Goal: Task Accomplishment & Management: Use online tool/utility

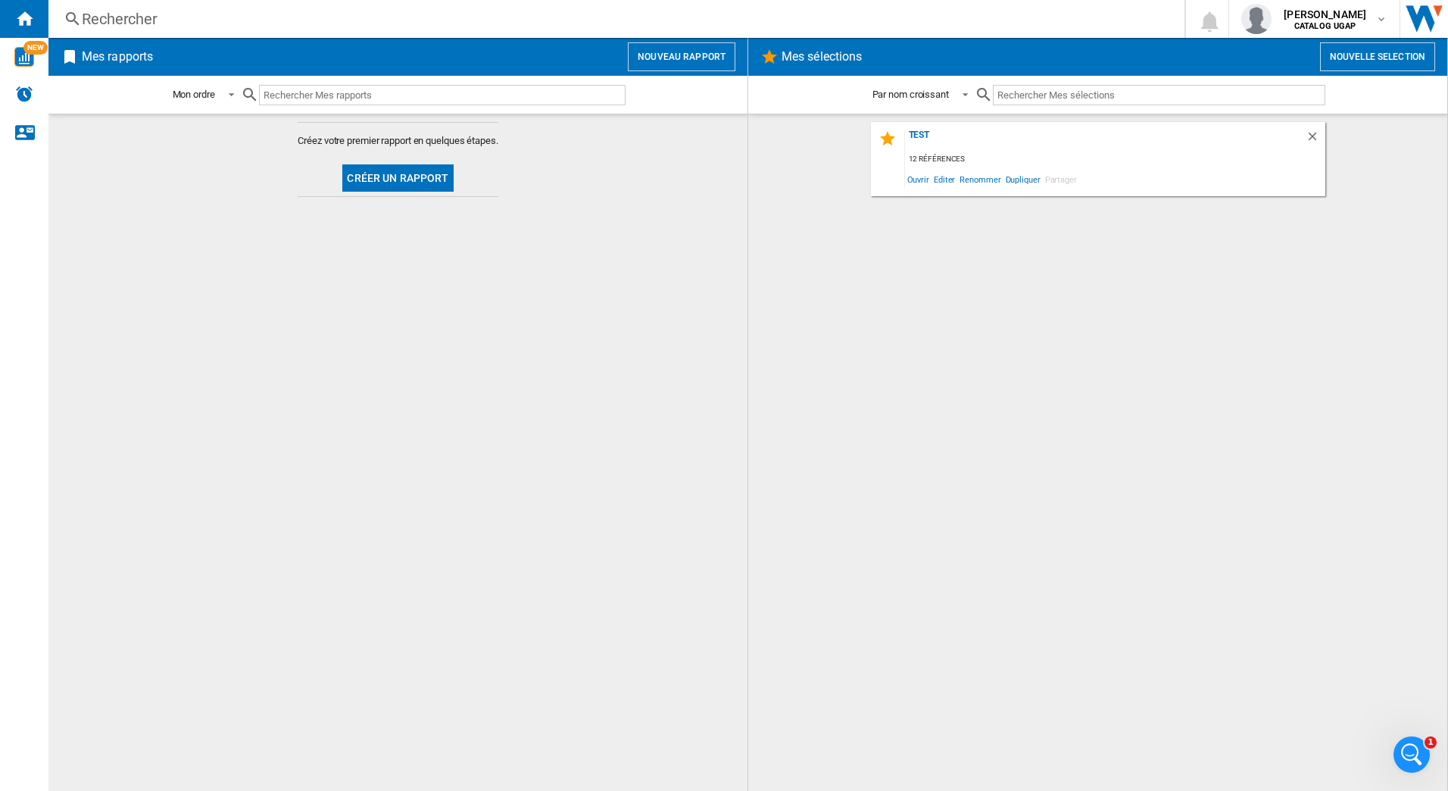
click at [407, 183] on button "Créer un rapport" at bounding box center [397, 177] width 111 height 27
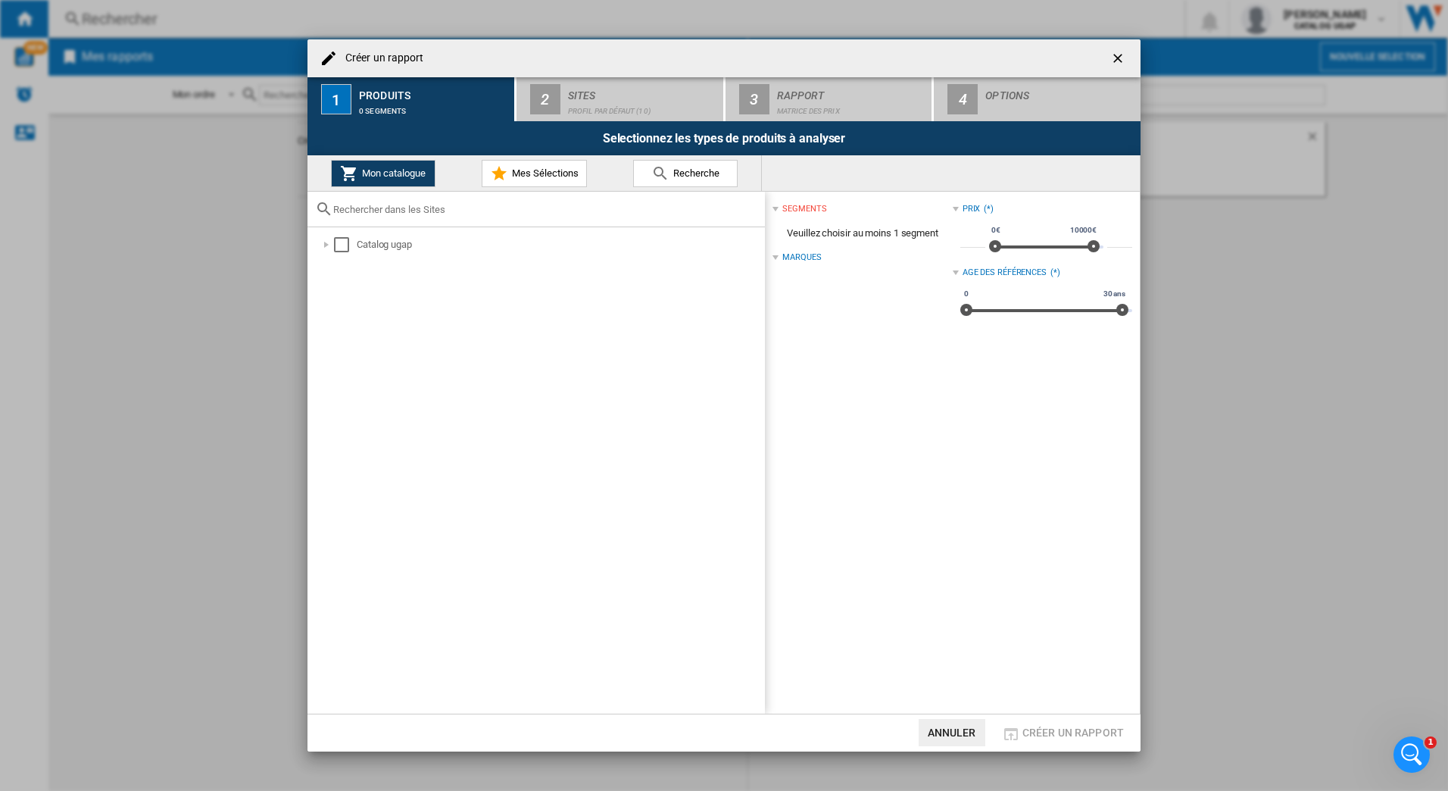
click at [330, 241] on div at bounding box center [326, 244] width 15 height 15
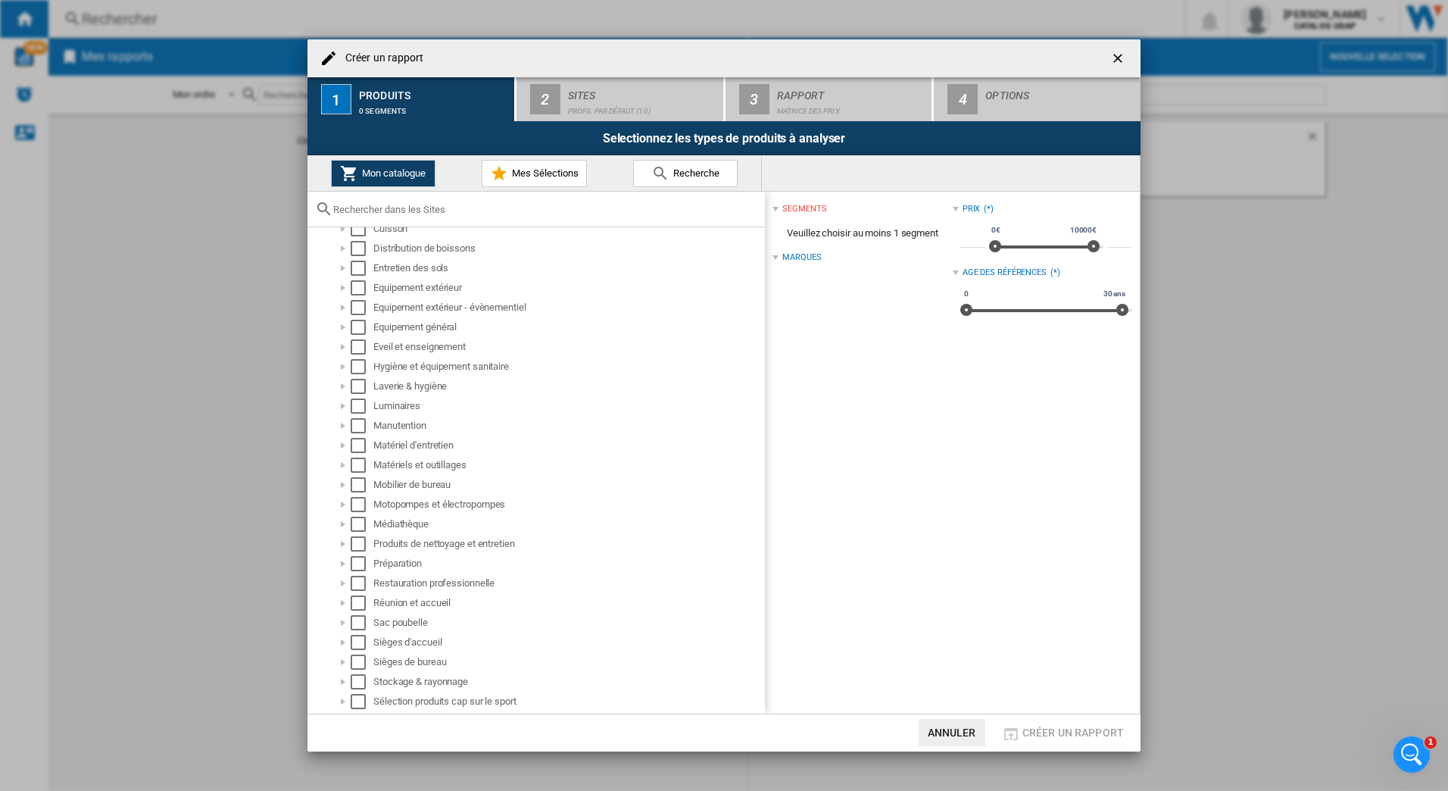
scroll to position [270, 0]
click at [343, 643] on div at bounding box center [342, 644] width 15 height 15
click at [357, 644] on div "Select" at bounding box center [358, 644] width 15 height 15
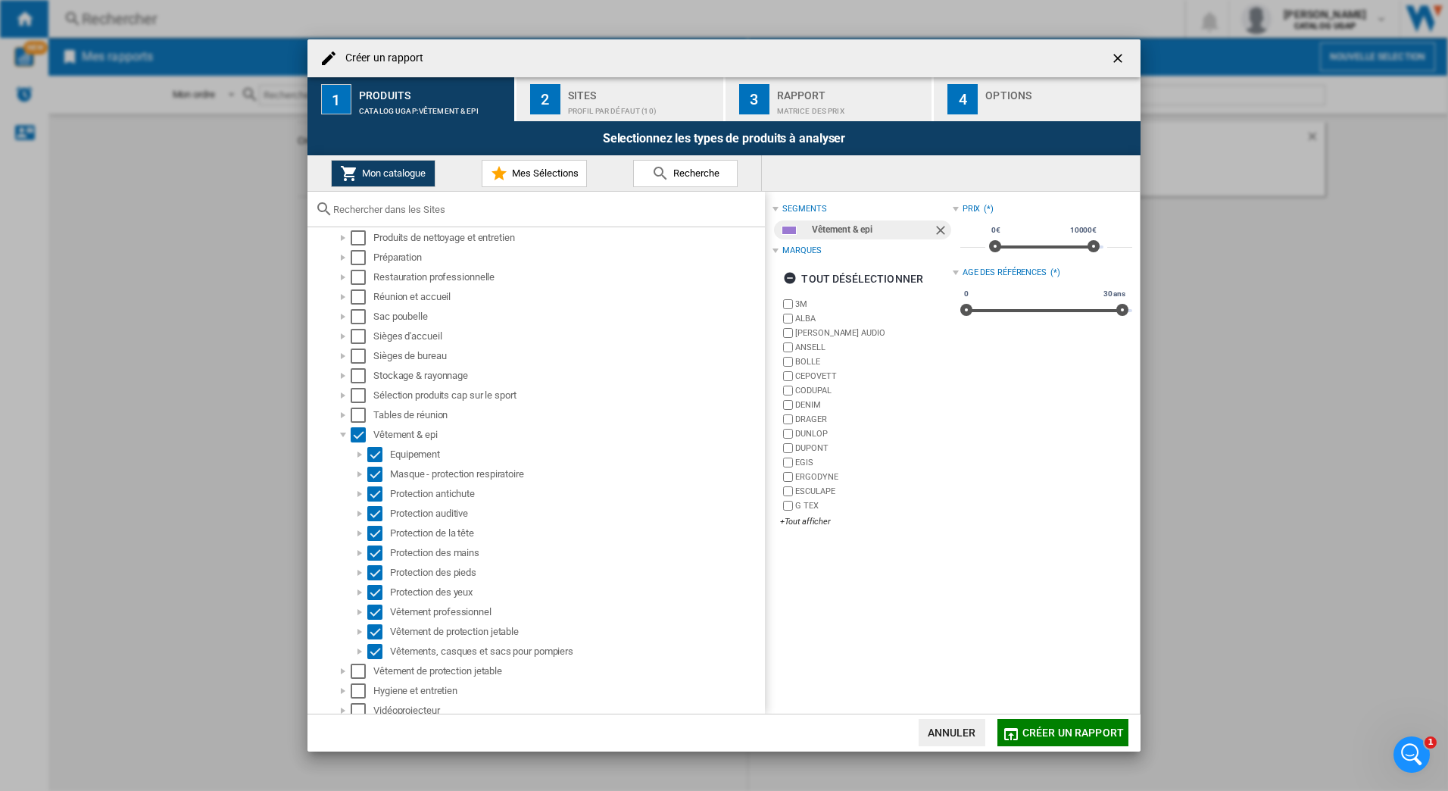
scroll to position [486, 0]
click at [1045, 732] on span "Créer un rapport" at bounding box center [1072, 732] width 101 height 12
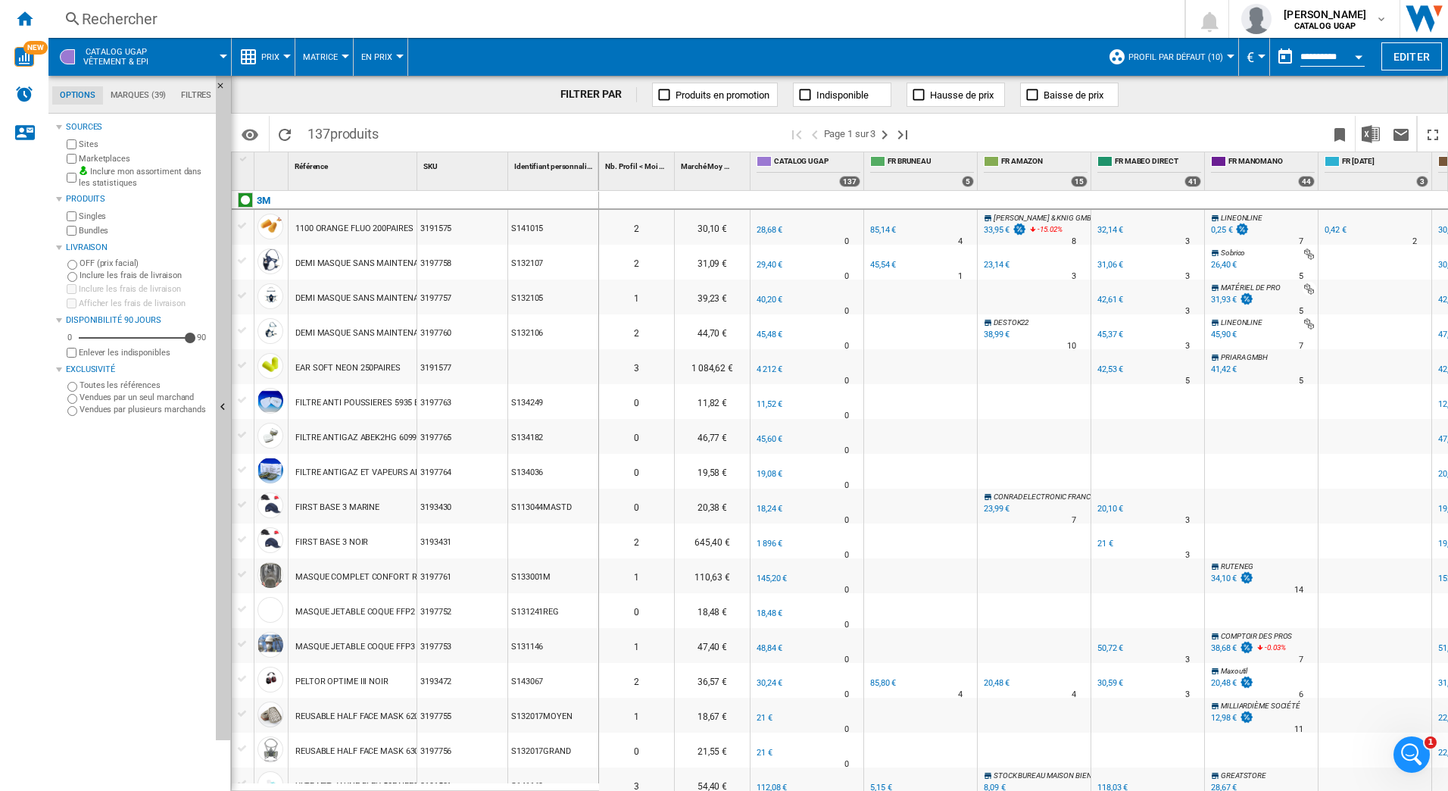
click at [116, 412] on label "Vendues par plusieurs marchands" at bounding box center [145, 409] width 130 height 11
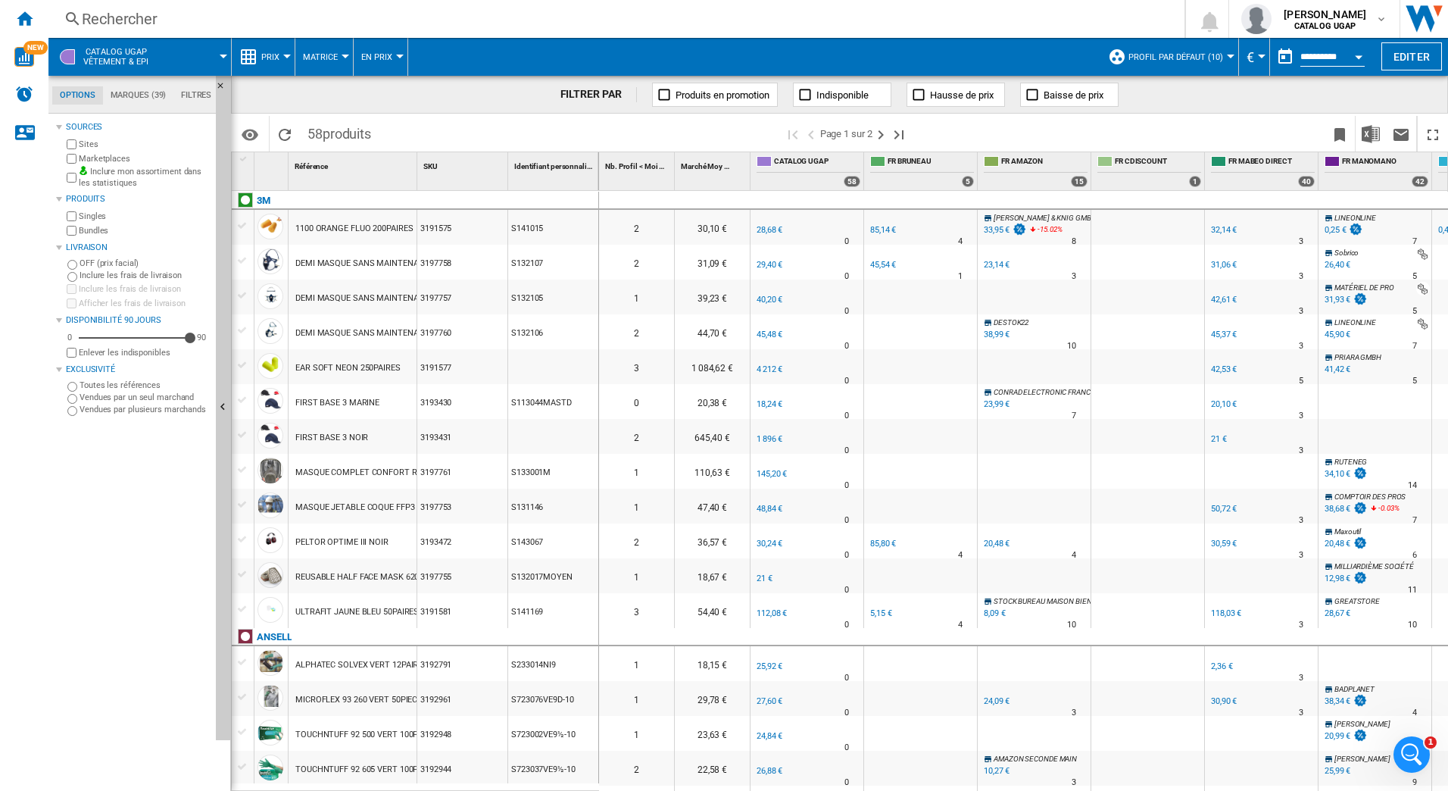
click at [664, 94] on ng-md-icon at bounding box center [664, 94] width 15 height 15
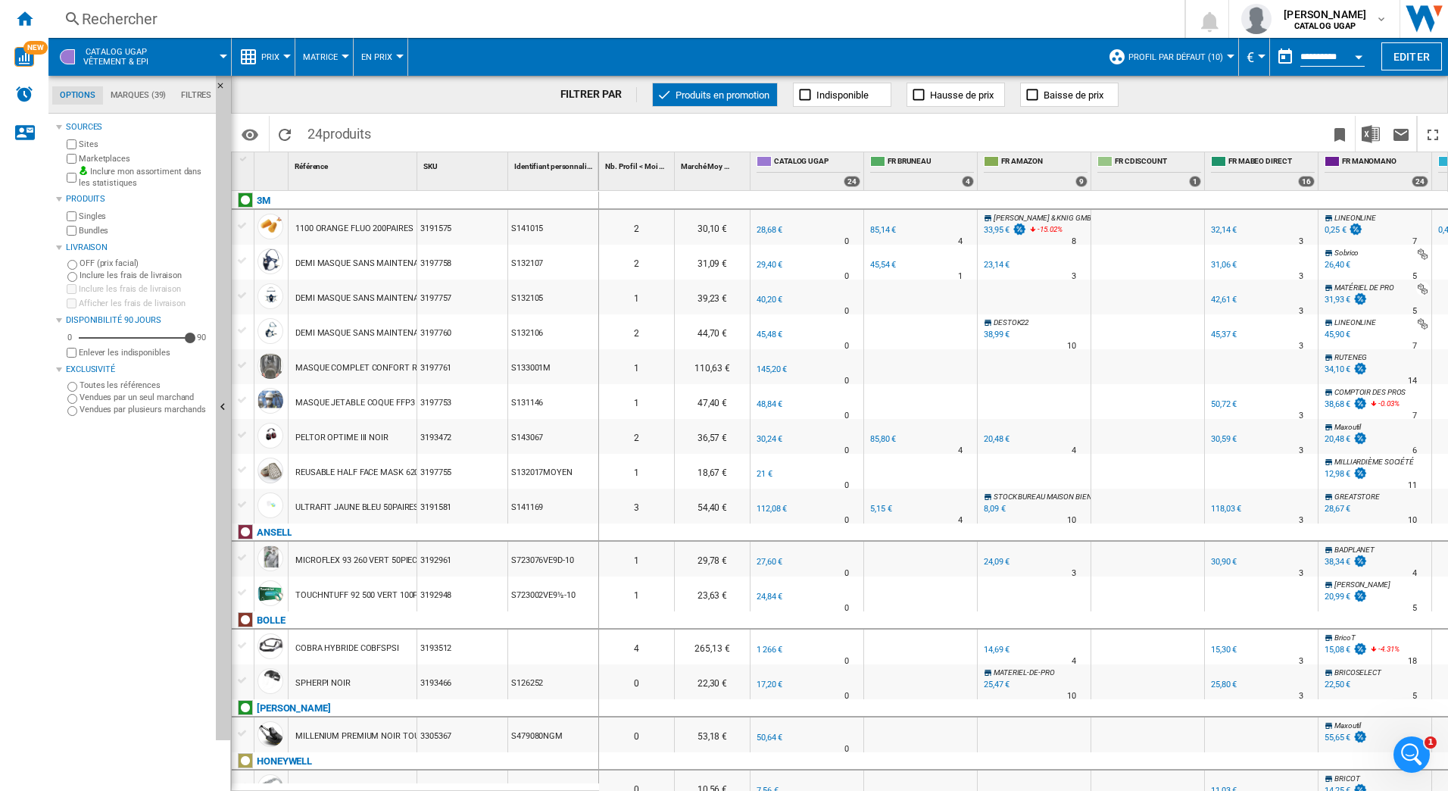
click at [663, 95] on ng-md-icon at bounding box center [664, 94] width 15 height 15
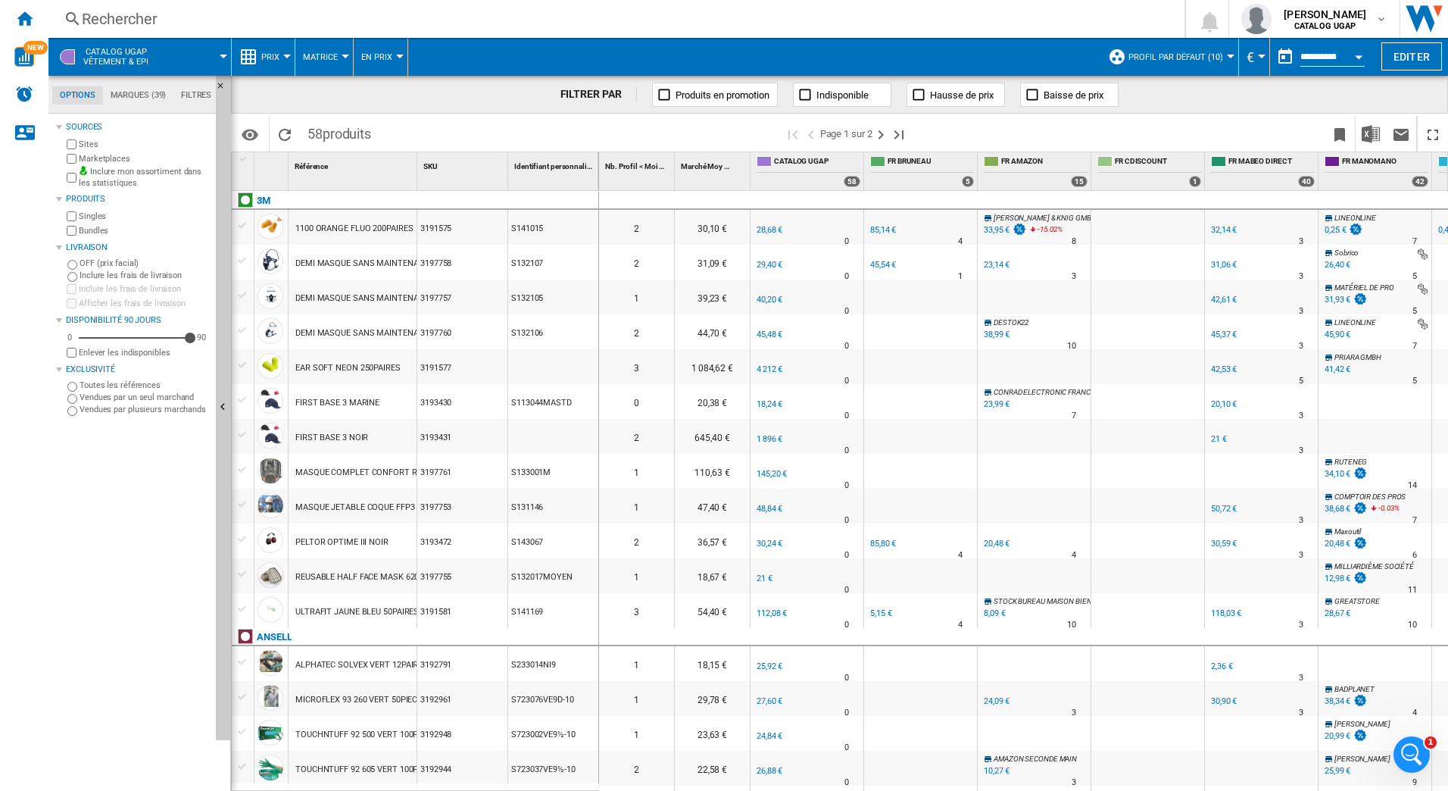
click at [342, 48] on button "Matrice" at bounding box center [324, 57] width 42 height 38
click at [285, 55] on md-backdrop at bounding box center [724, 395] width 1448 height 791
click at [286, 55] on div at bounding box center [287, 57] width 8 height 4
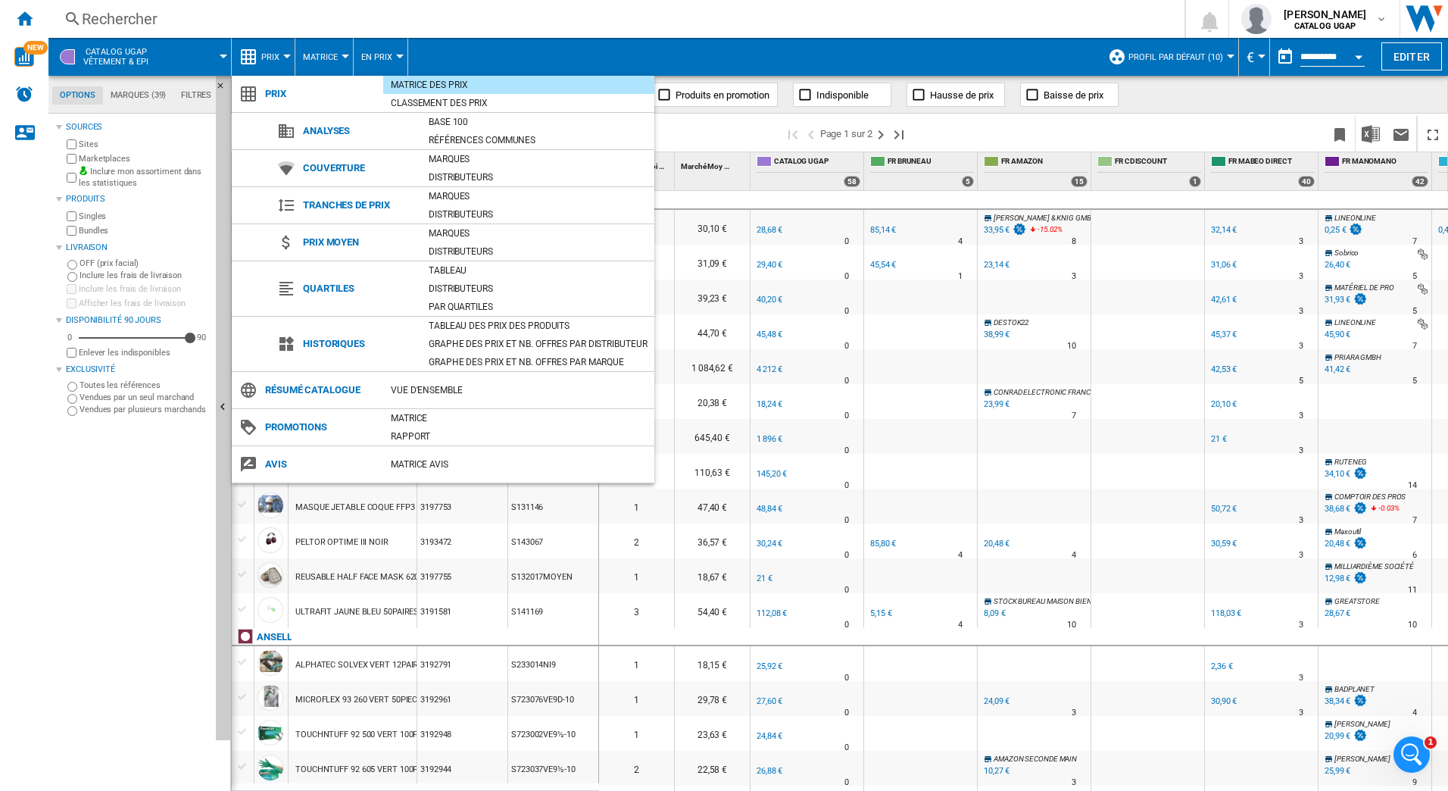
click at [446, 139] on div "Références communes" at bounding box center [537, 140] width 233 height 15
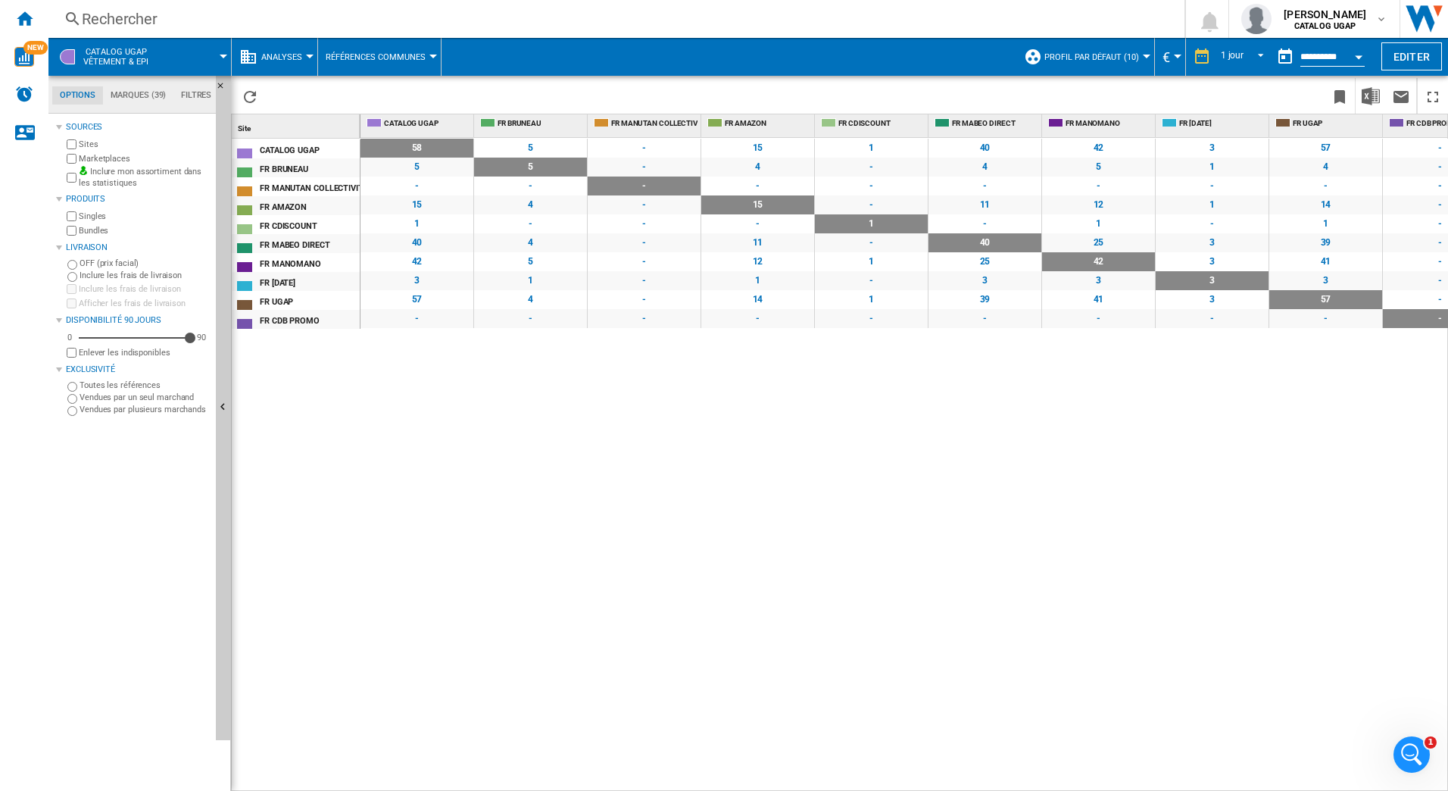
click at [780, 201] on div "15" at bounding box center [757, 204] width 113 height 19
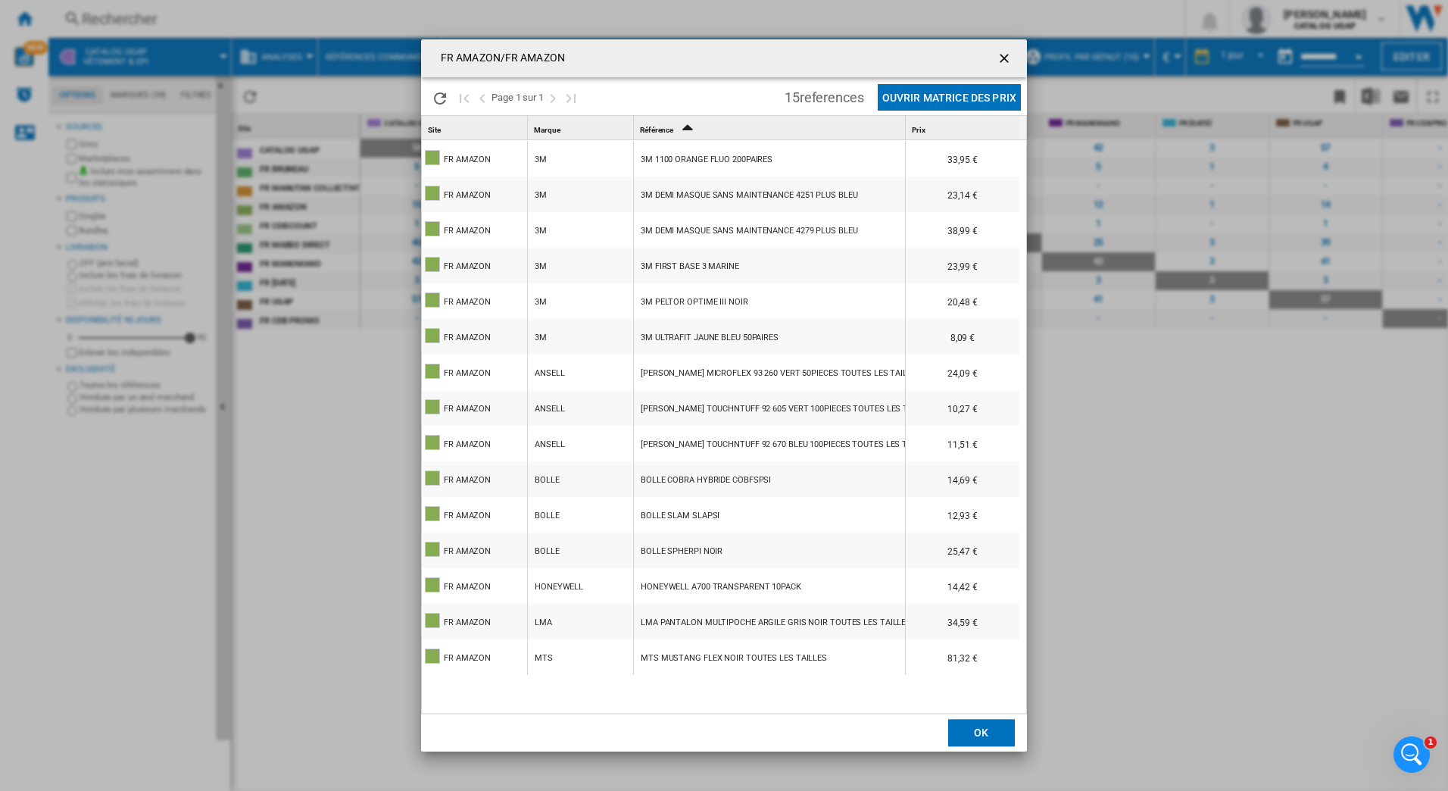
click at [905, 95] on button "Ouvrir Matrice des prix" at bounding box center [949, 97] width 143 height 27
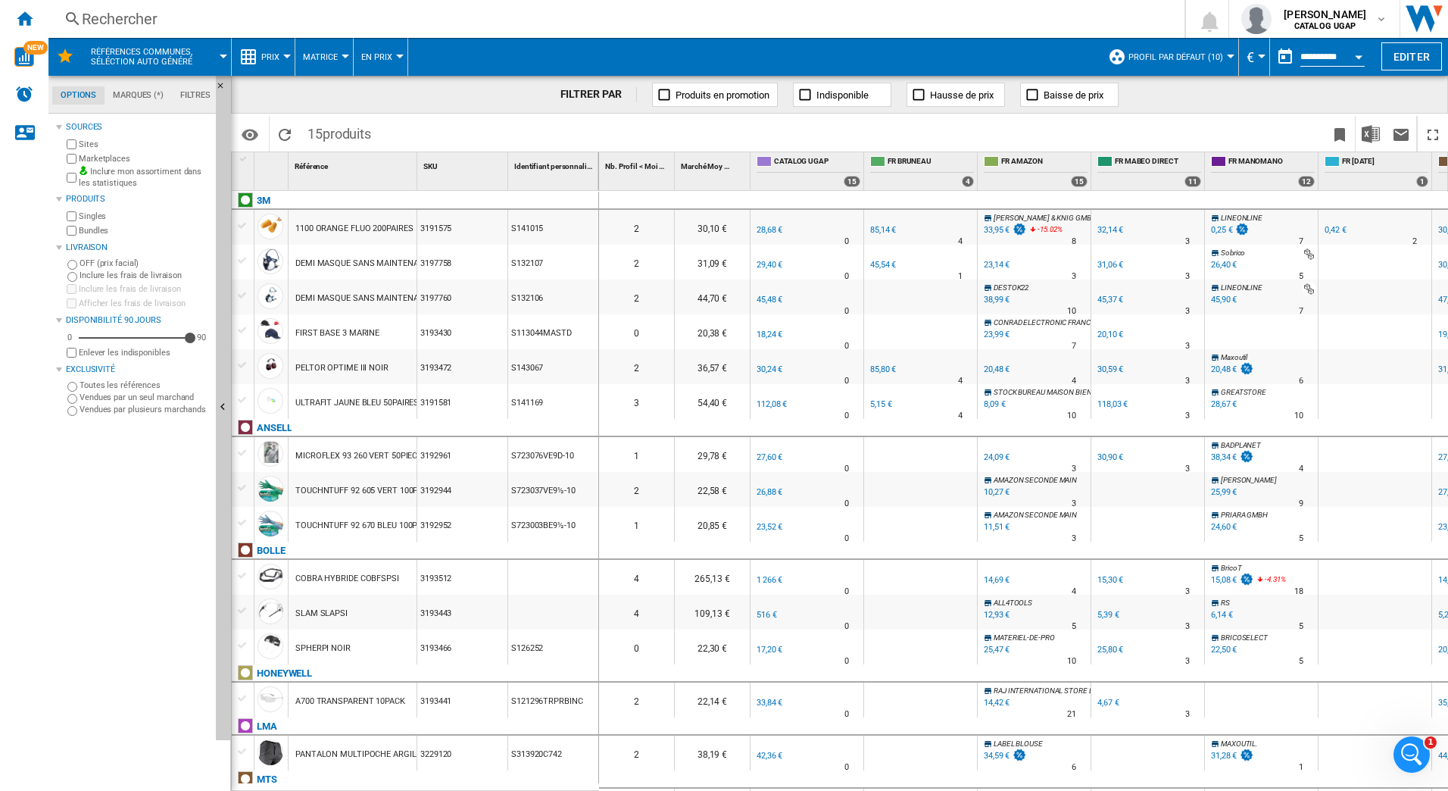
click at [287, 59] on md-menu "Prix Prix Matrice des prix Classement des prix Analyses Base 100 Références com…" at bounding box center [264, 57] width 64 height 38
click at [283, 52] on button "Prix" at bounding box center [274, 57] width 26 height 38
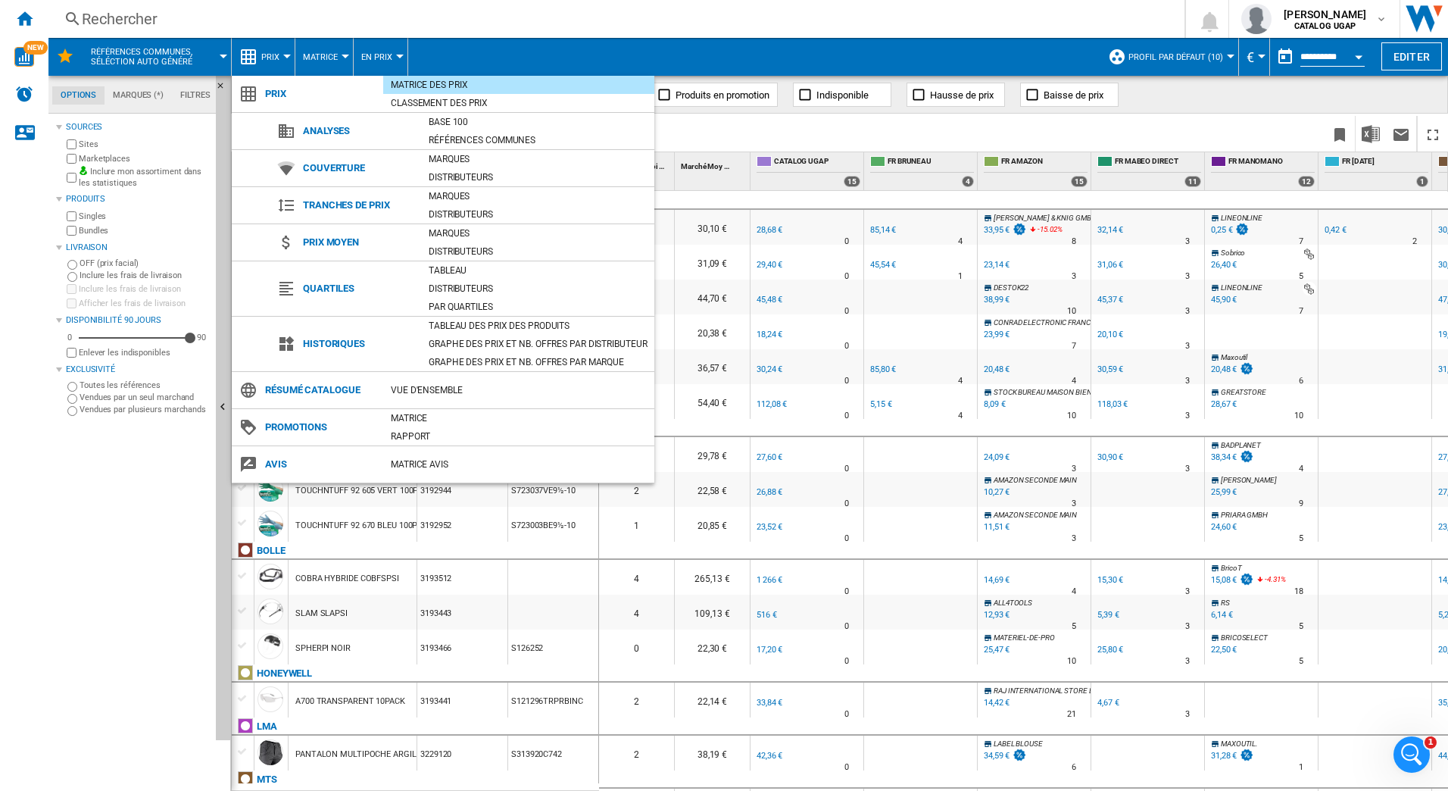
click at [444, 136] on div "Références communes" at bounding box center [537, 140] width 233 height 15
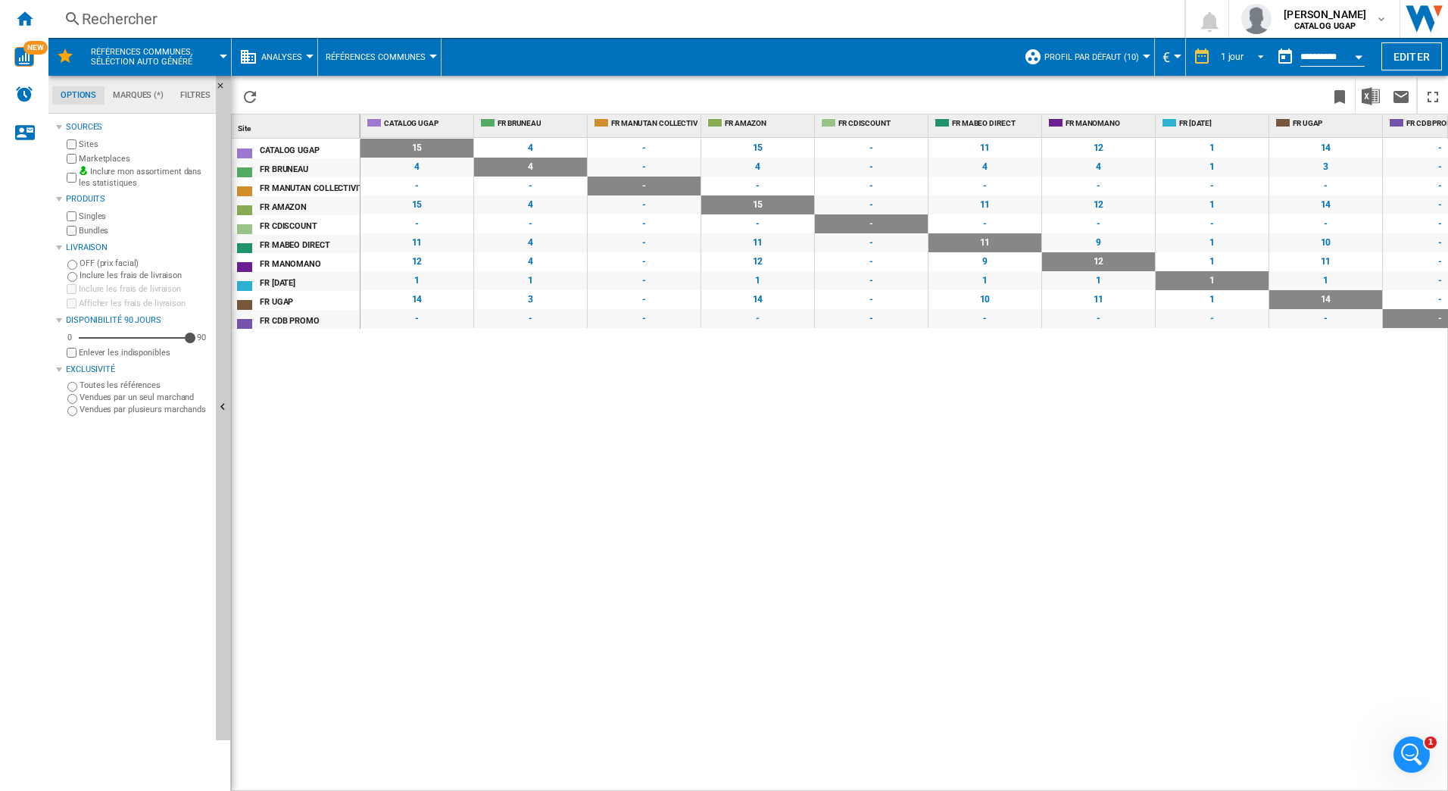
click at [1247, 53] on span "REPORTS.WIZARD.STEPS.REPORT.STEPS.REPORT_OPTIONS.PERIOD: 1 jour" at bounding box center [1256, 55] width 18 height 14
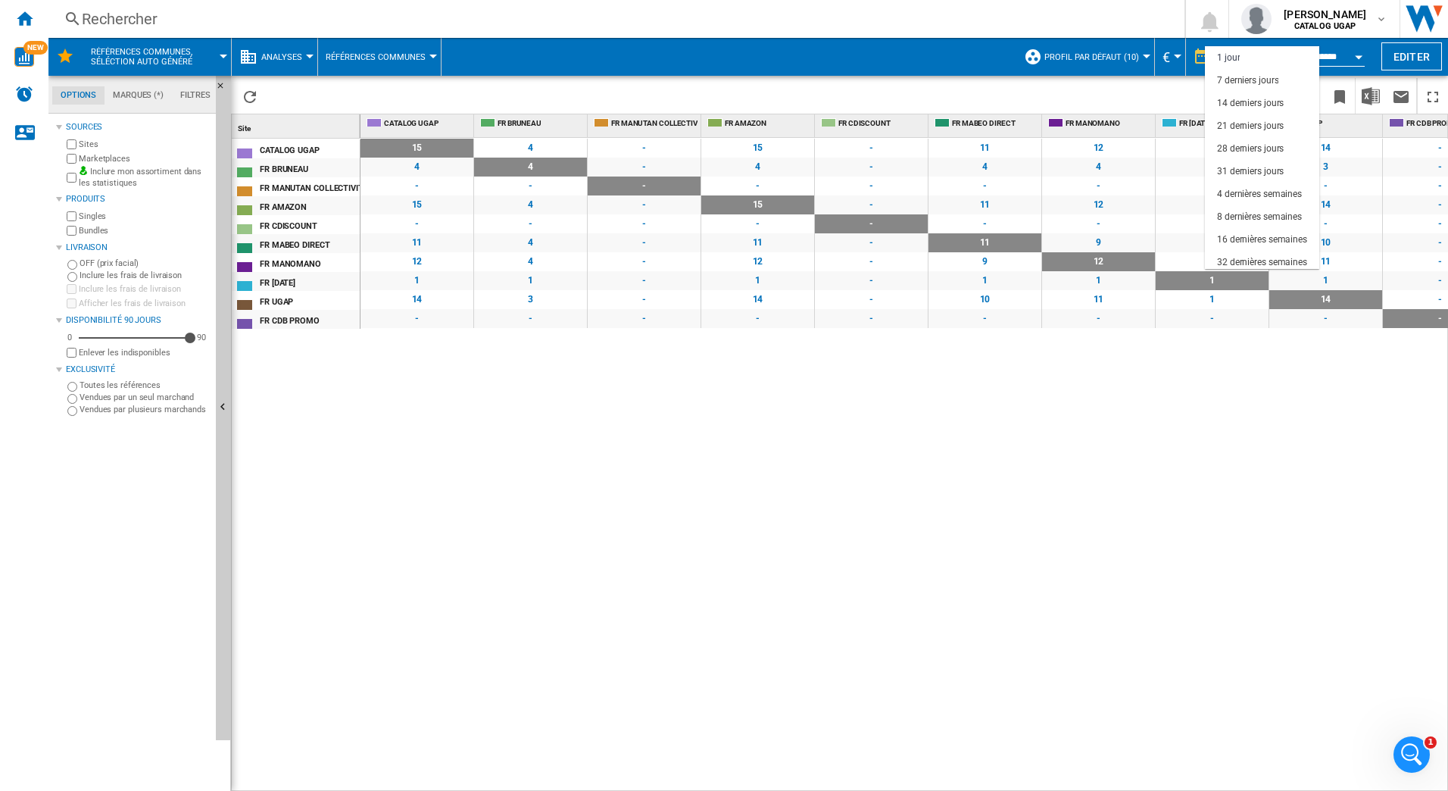
click at [1247, 53] on md-option "1 jour" at bounding box center [1262, 57] width 114 height 23
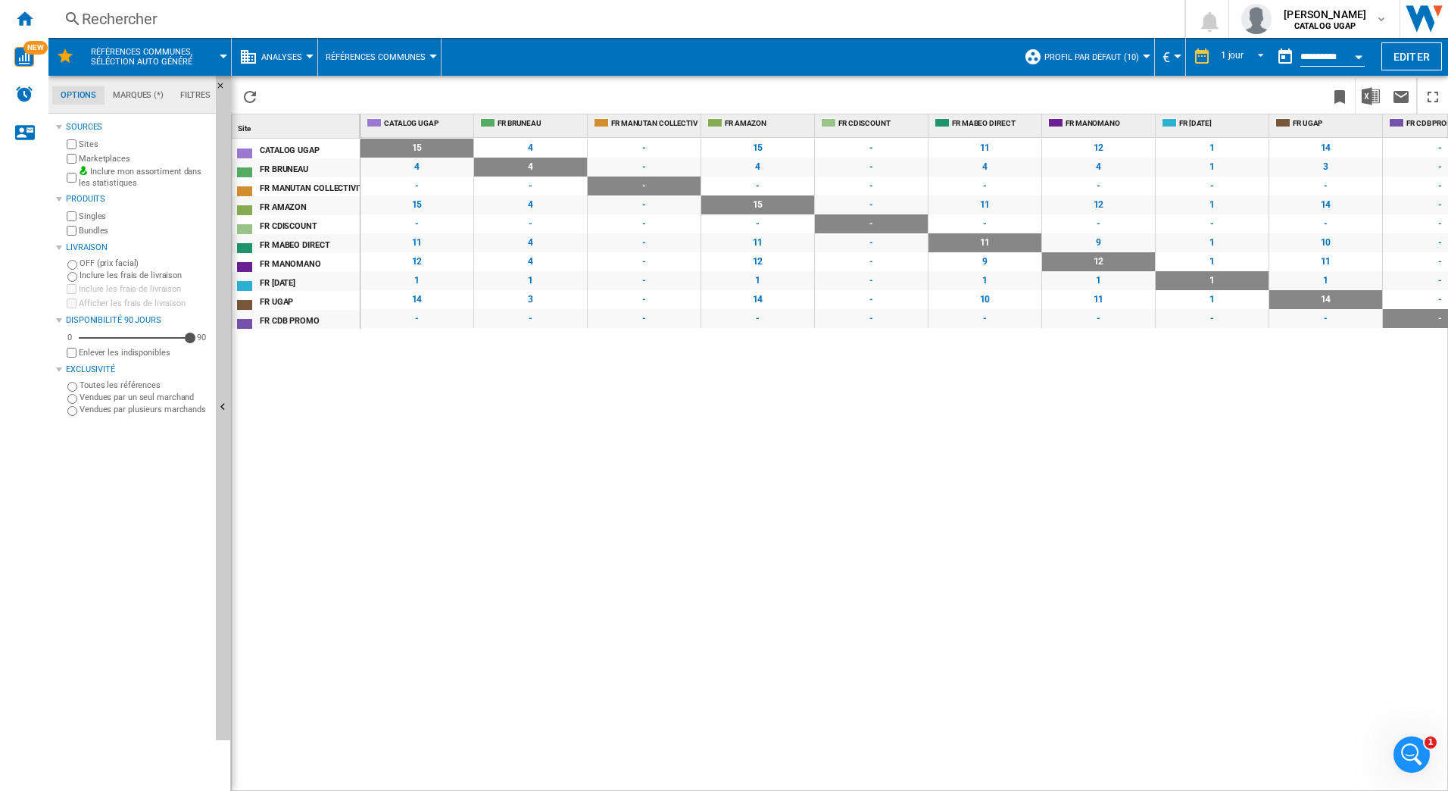
click at [435, 57] on div at bounding box center [433, 57] width 8 height 4
click at [379, 99] on button "Base 100" at bounding box center [389, 94] width 145 height 36
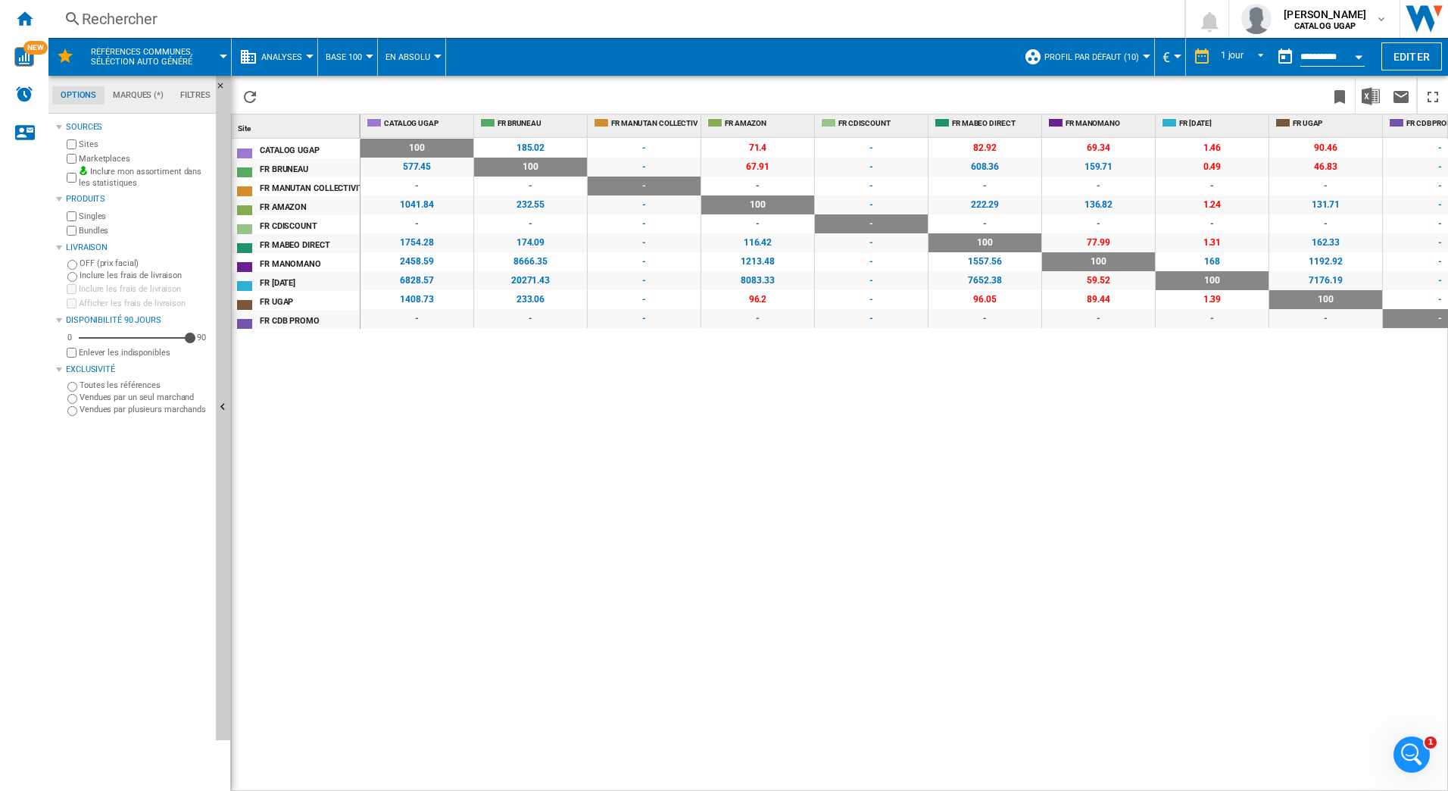
click at [441, 60] on md-menu "En Absolu En Absolu En Relatif" at bounding box center [412, 57] width 68 height 38
click at [438, 57] on div at bounding box center [438, 57] width 8 height 4
click at [424, 124] on span "En Relatif" at bounding box center [413, 130] width 50 height 14
click at [306, 55] on div at bounding box center [310, 57] width 8 height 4
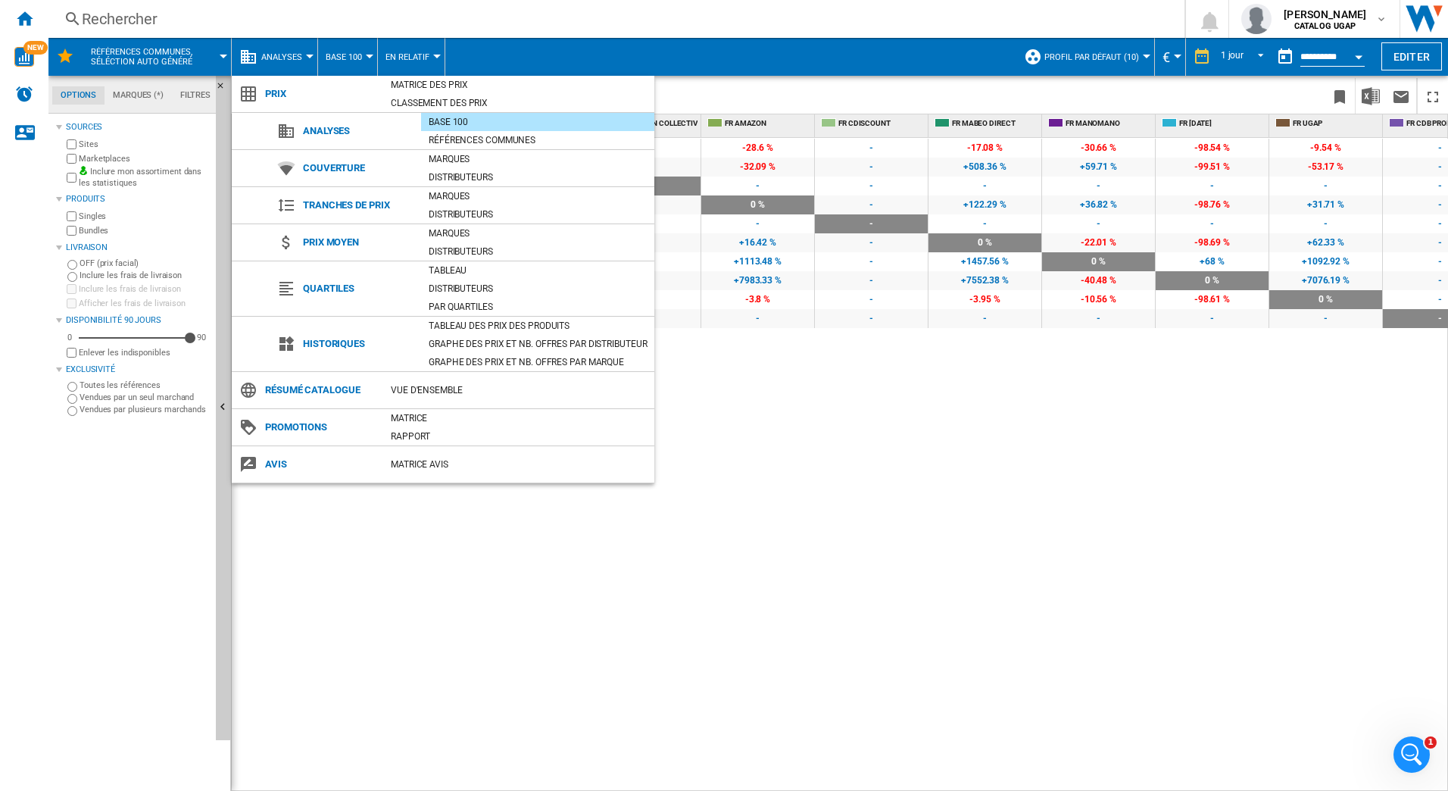
click at [393, 88] on div "Matrice des prix" at bounding box center [518, 84] width 271 height 15
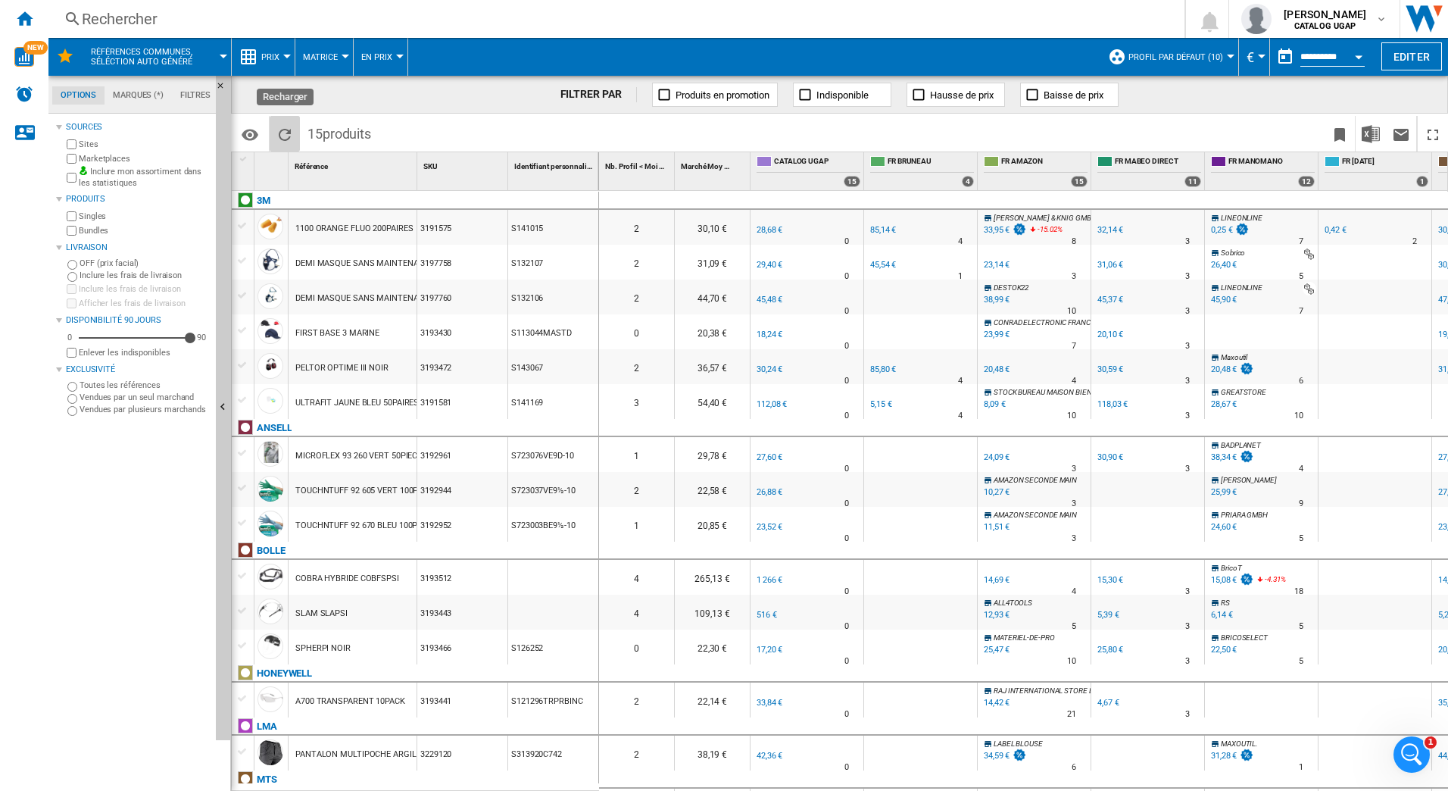
click at [280, 142] on ng-md-icon "Recharger" at bounding box center [285, 135] width 18 height 18
click at [108, 409] on label "Vendues par plusieurs marchands" at bounding box center [145, 409] width 130 height 11
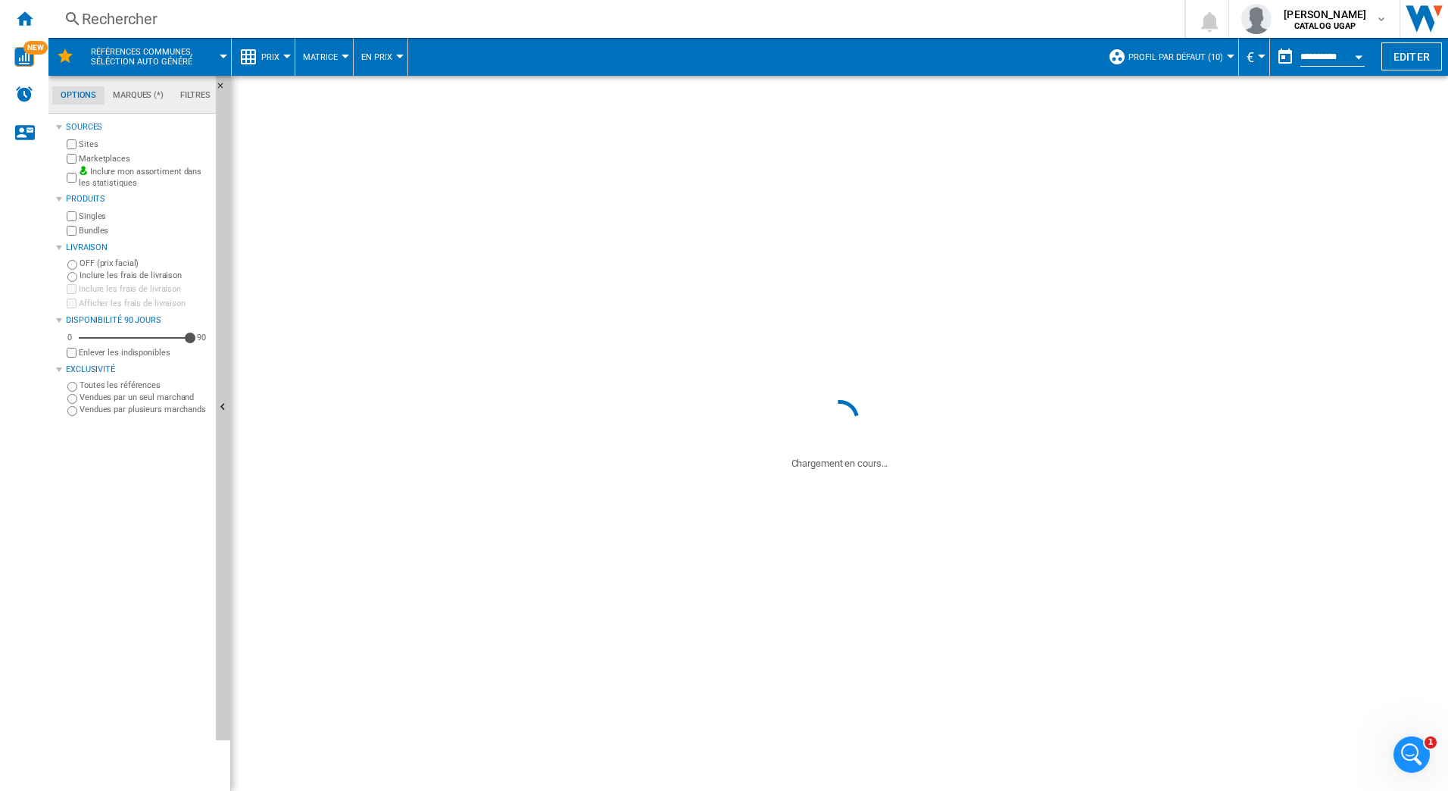
click at [201, 90] on md-tab-item "Filtres" at bounding box center [195, 95] width 47 height 18
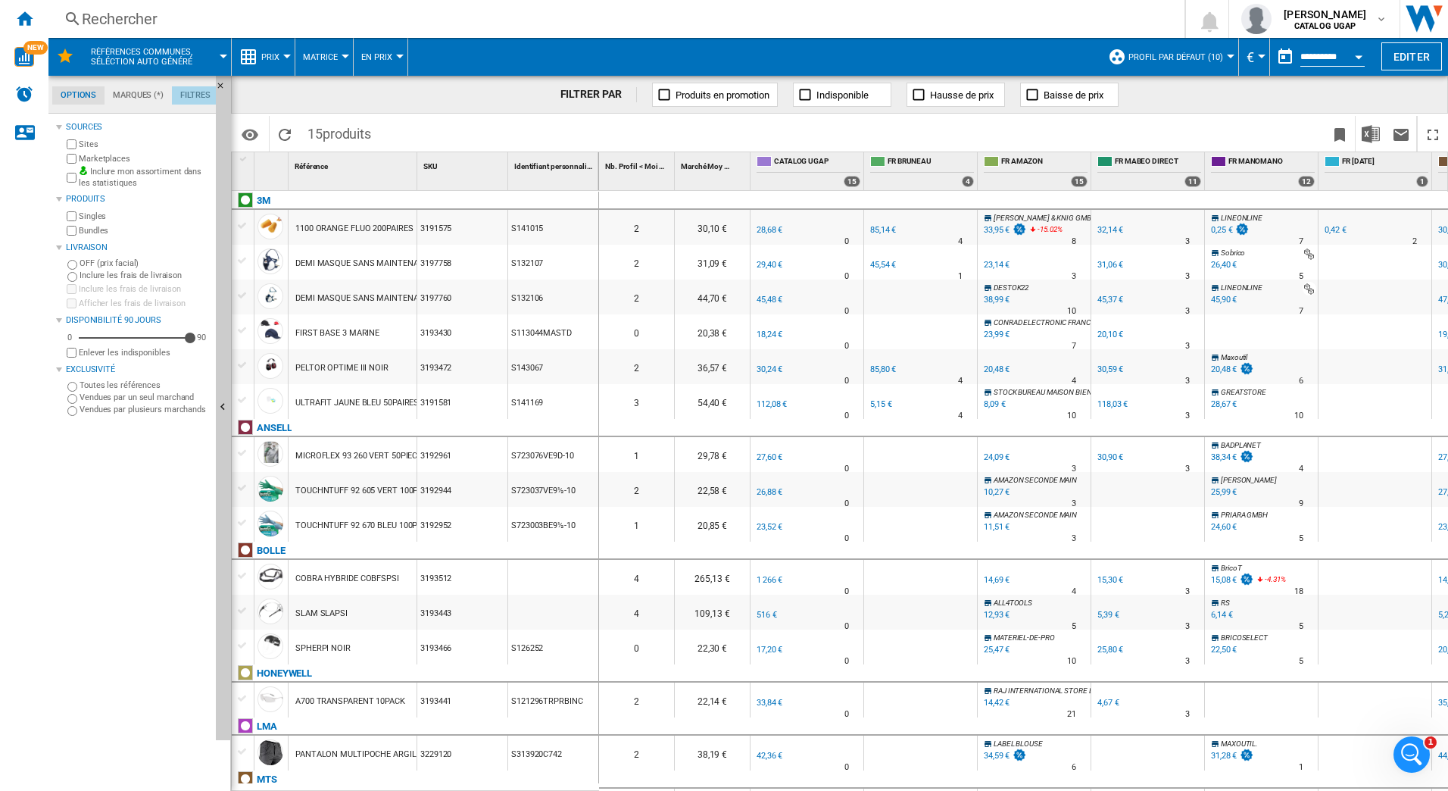
click at [198, 92] on md-tab-item "Filtres" at bounding box center [195, 95] width 47 height 18
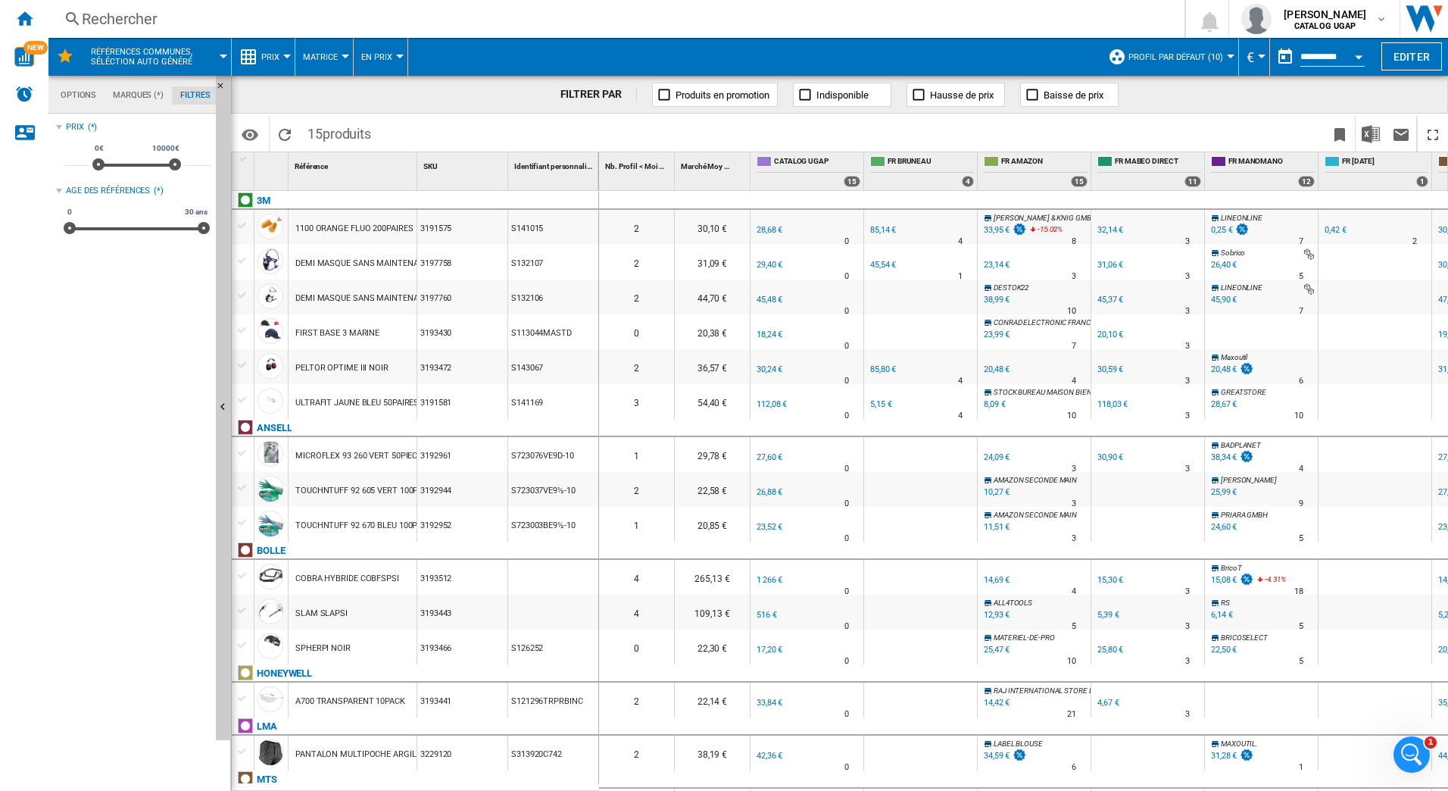
click at [221, 51] on div "Références communes, séléction auto généré" at bounding box center [139, 57] width 167 height 38
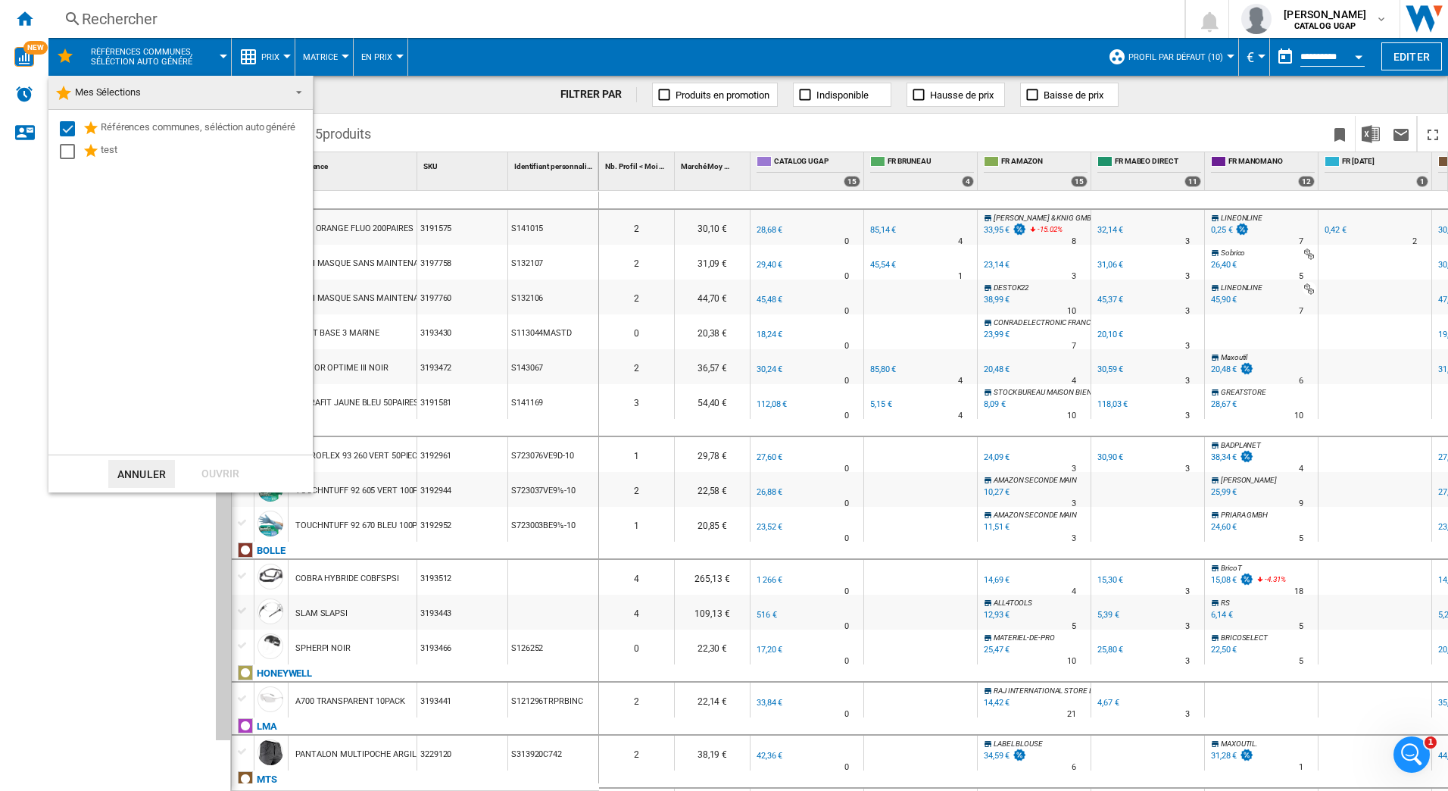
click at [220, 52] on md-backdrop at bounding box center [724, 395] width 1448 height 791
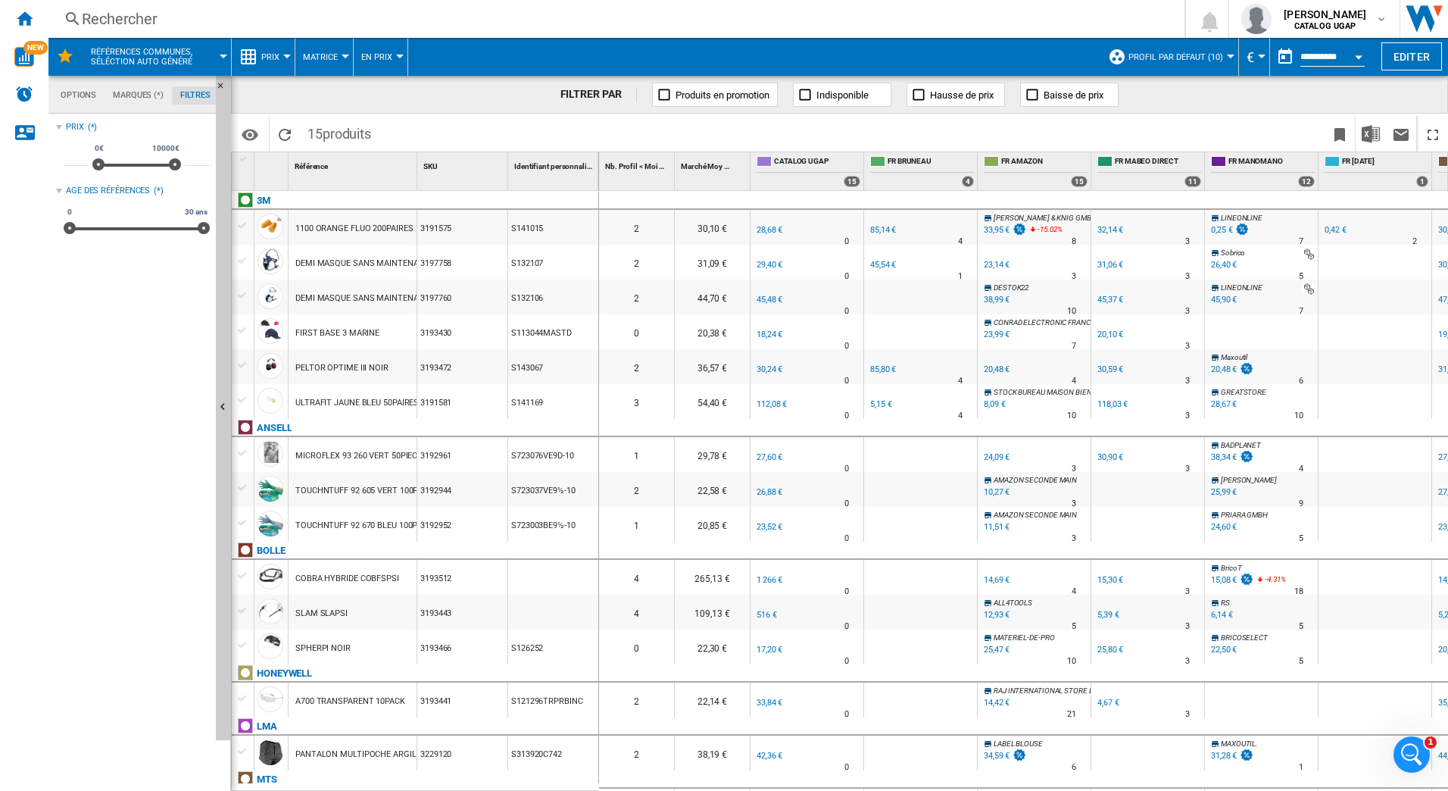
click at [279, 56] on button "Prix" at bounding box center [274, 57] width 26 height 38
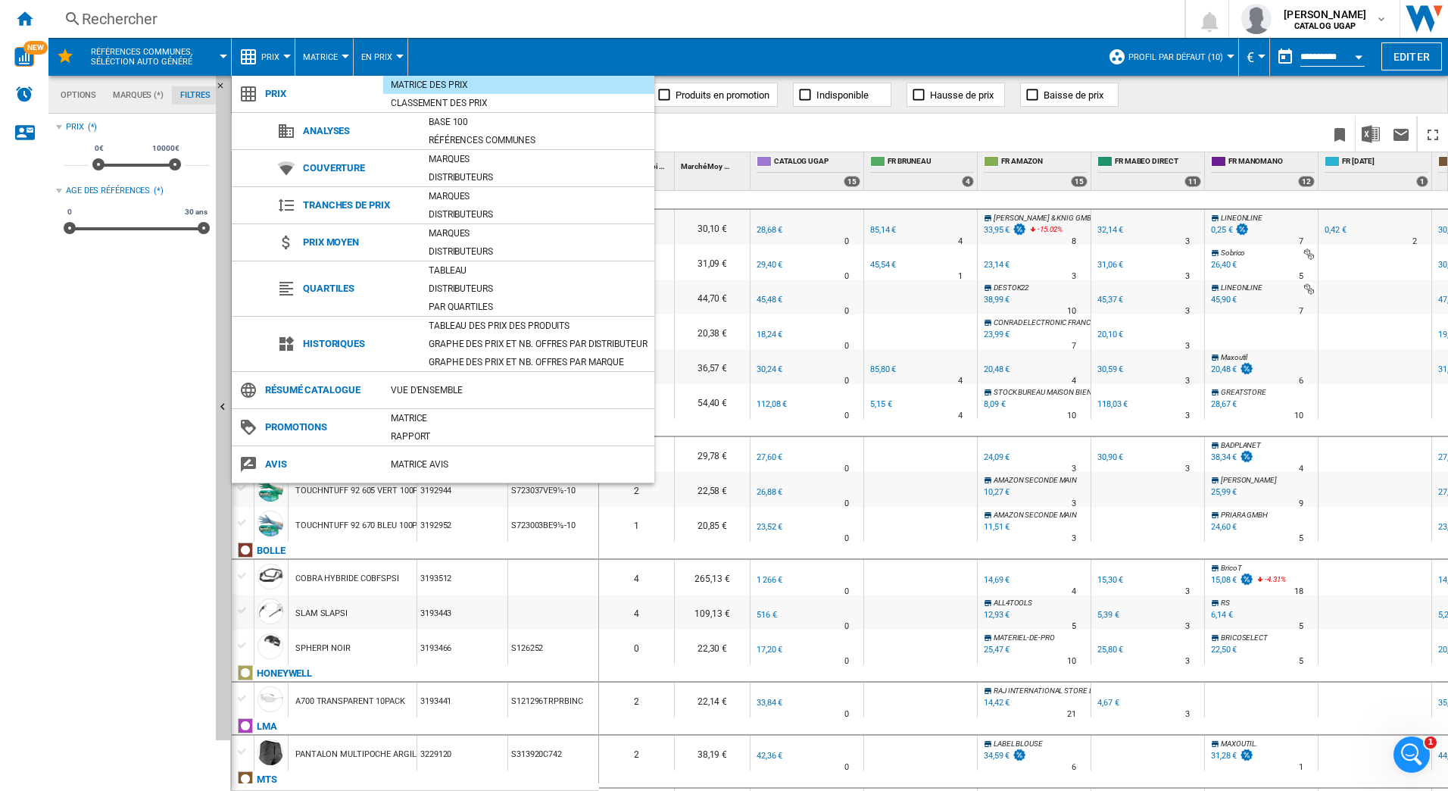
click at [466, 323] on div "Tableau des prix des produits" at bounding box center [537, 325] width 233 height 15
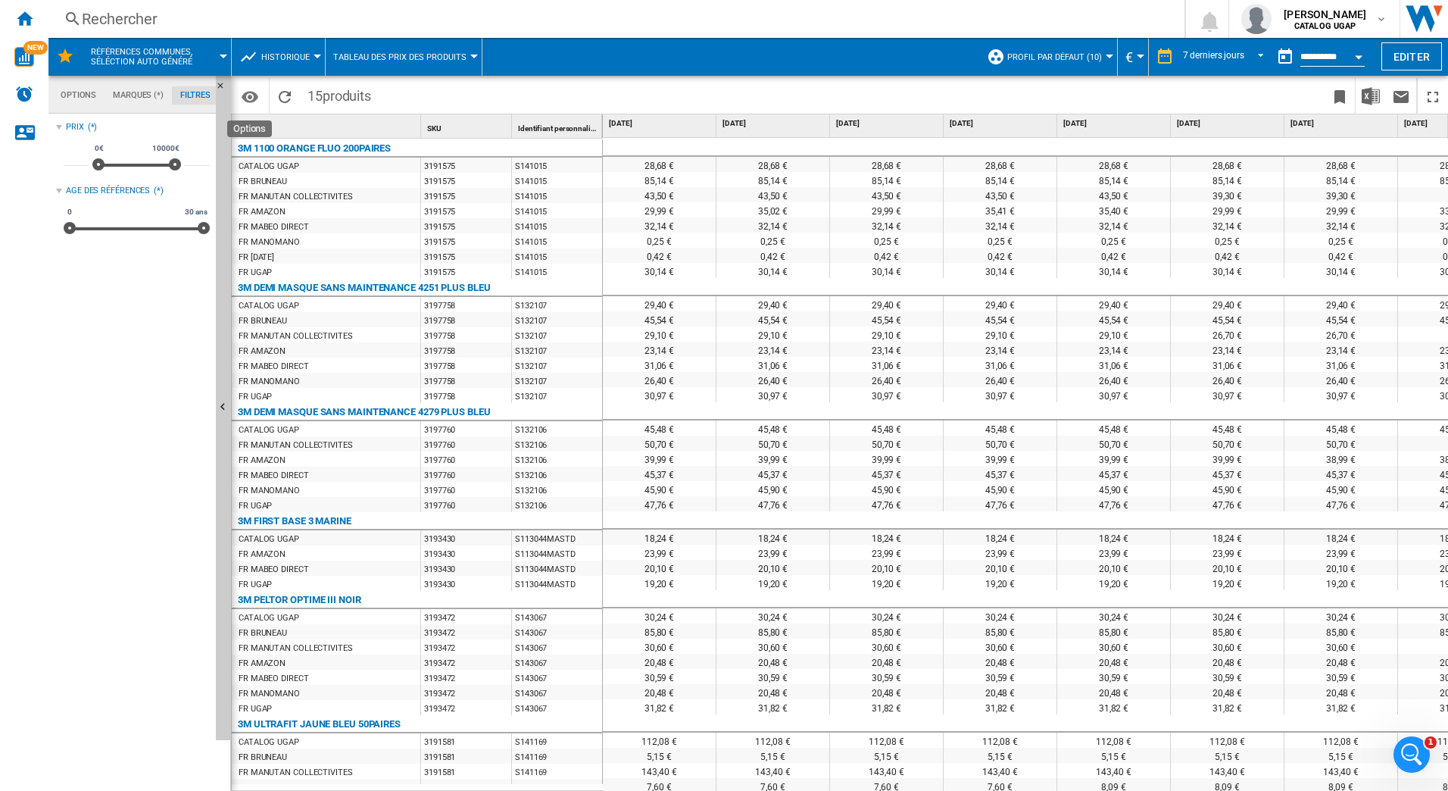
click at [259, 92] on md-icon "Options" at bounding box center [250, 97] width 18 height 18
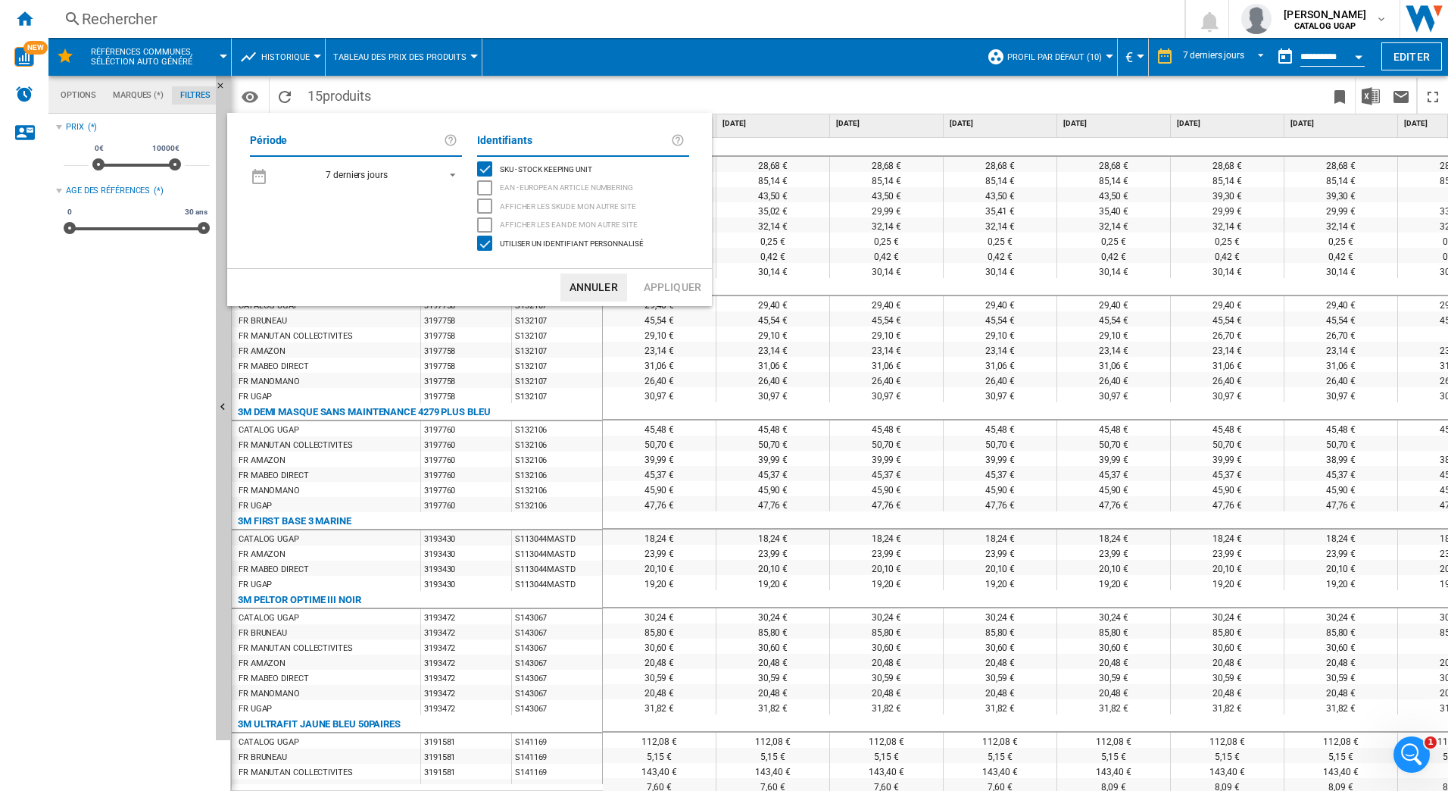
click at [264, 95] on md-backdrop at bounding box center [724, 395] width 1448 height 791
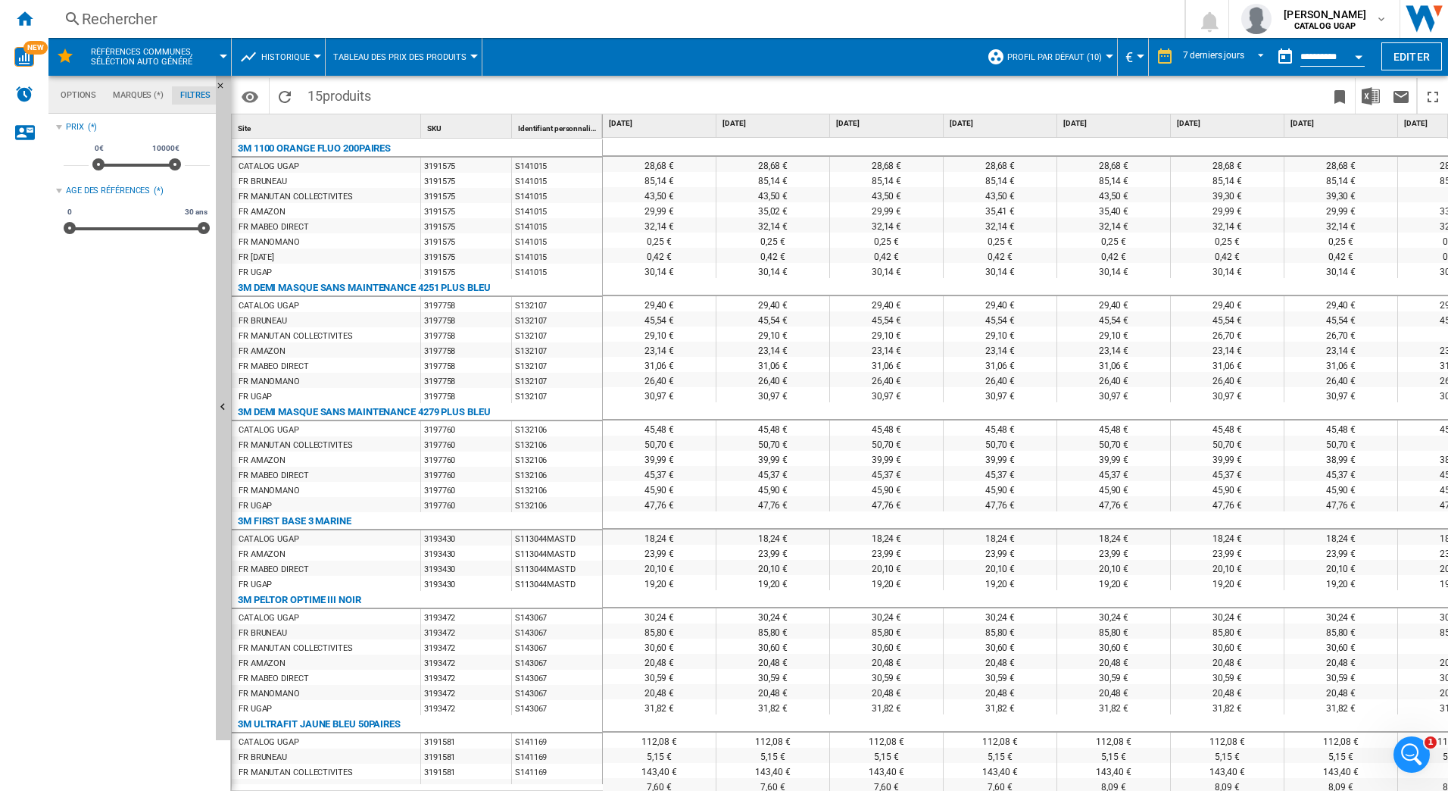
click at [236, 46] on md-menu "Historique Prix Matrice des prix Classement des prix Analyses Base 100 Référenc…" at bounding box center [279, 57] width 94 height 38
click at [267, 54] on span "Historique" at bounding box center [285, 57] width 48 height 10
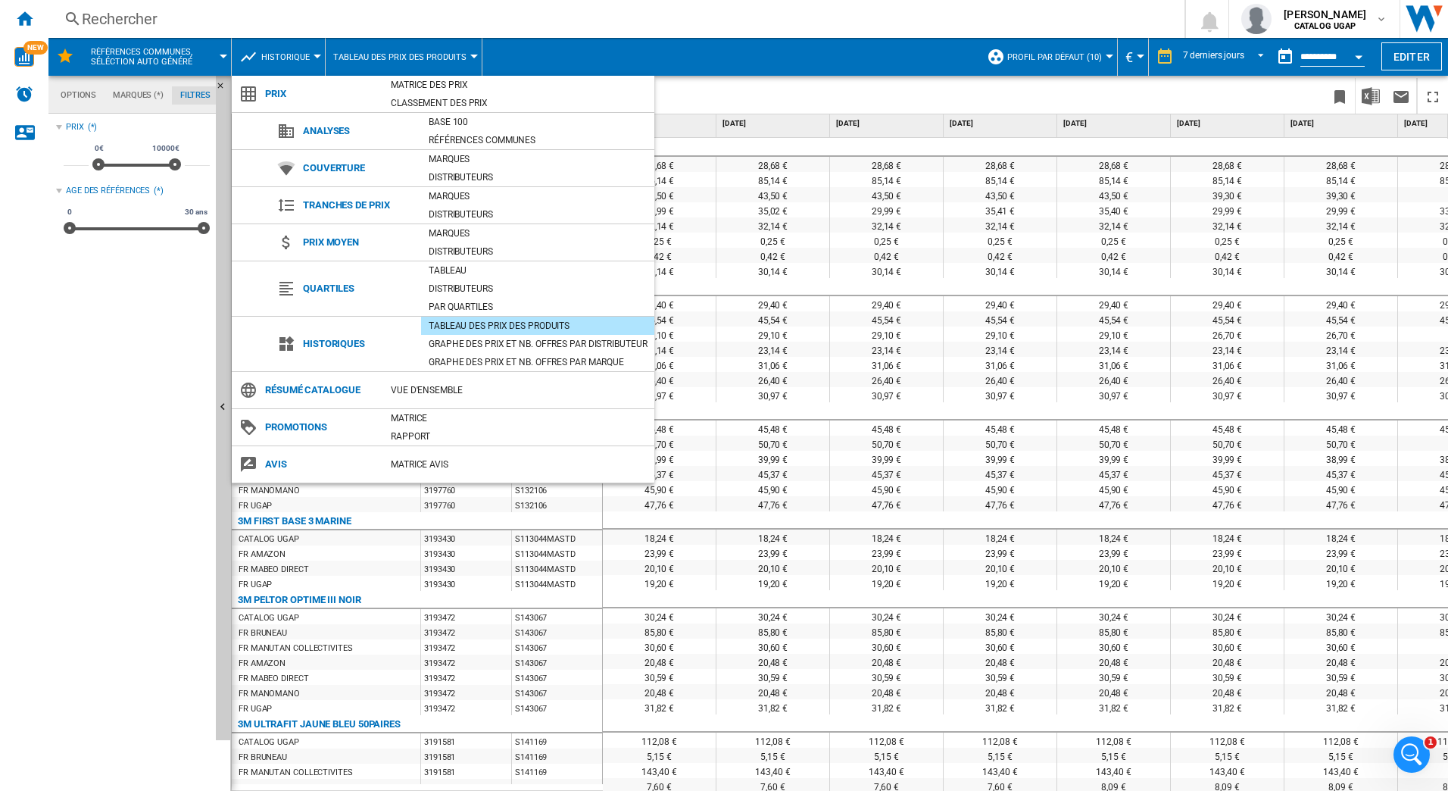
click at [415, 389] on div "Vue d'ensemble" at bounding box center [518, 389] width 271 height 15
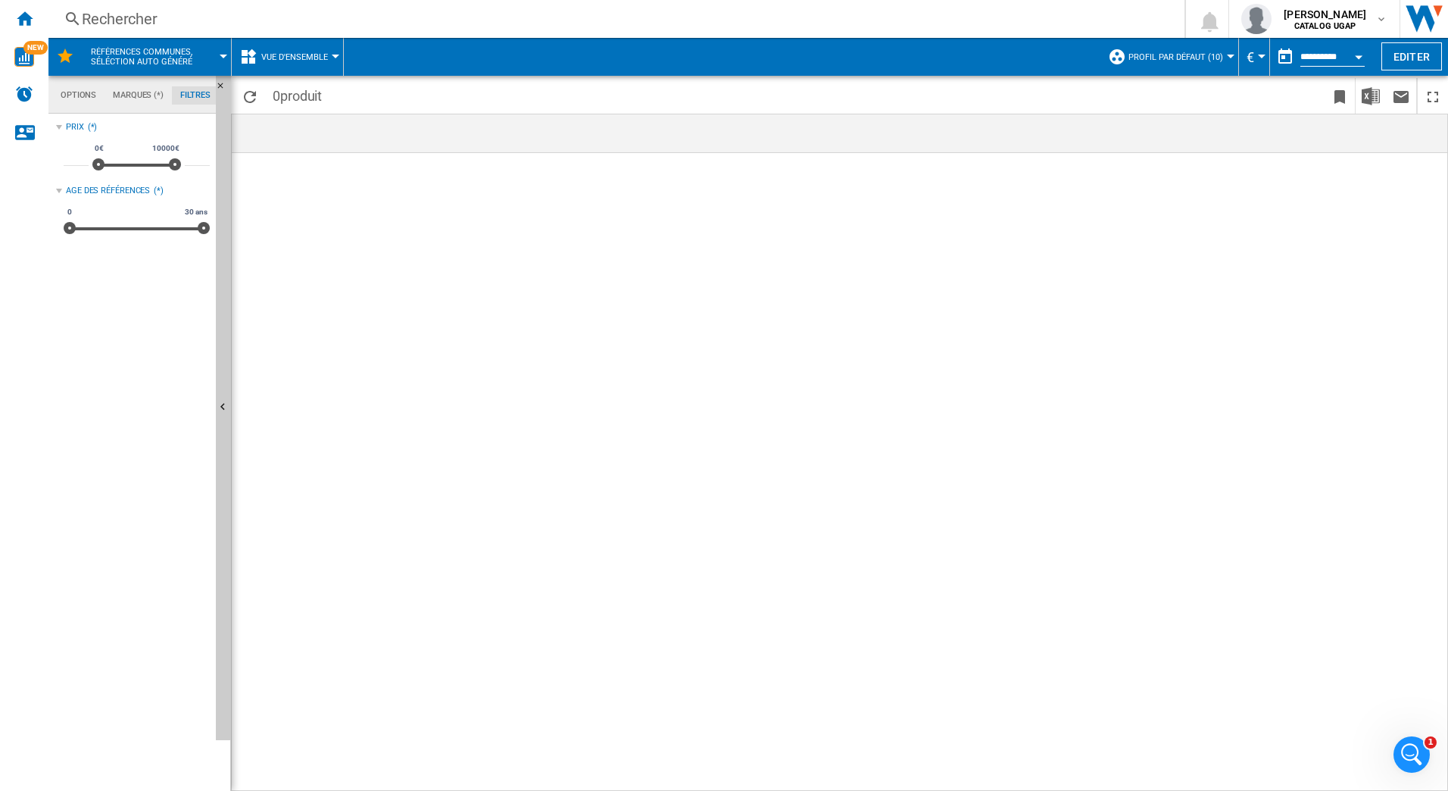
click at [415, 389] on div at bounding box center [840, 472] width 1217 height 638
click at [122, 58] on span "Références communes, séléction auto généré" at bounding box center [141, 57] width 122 height 20
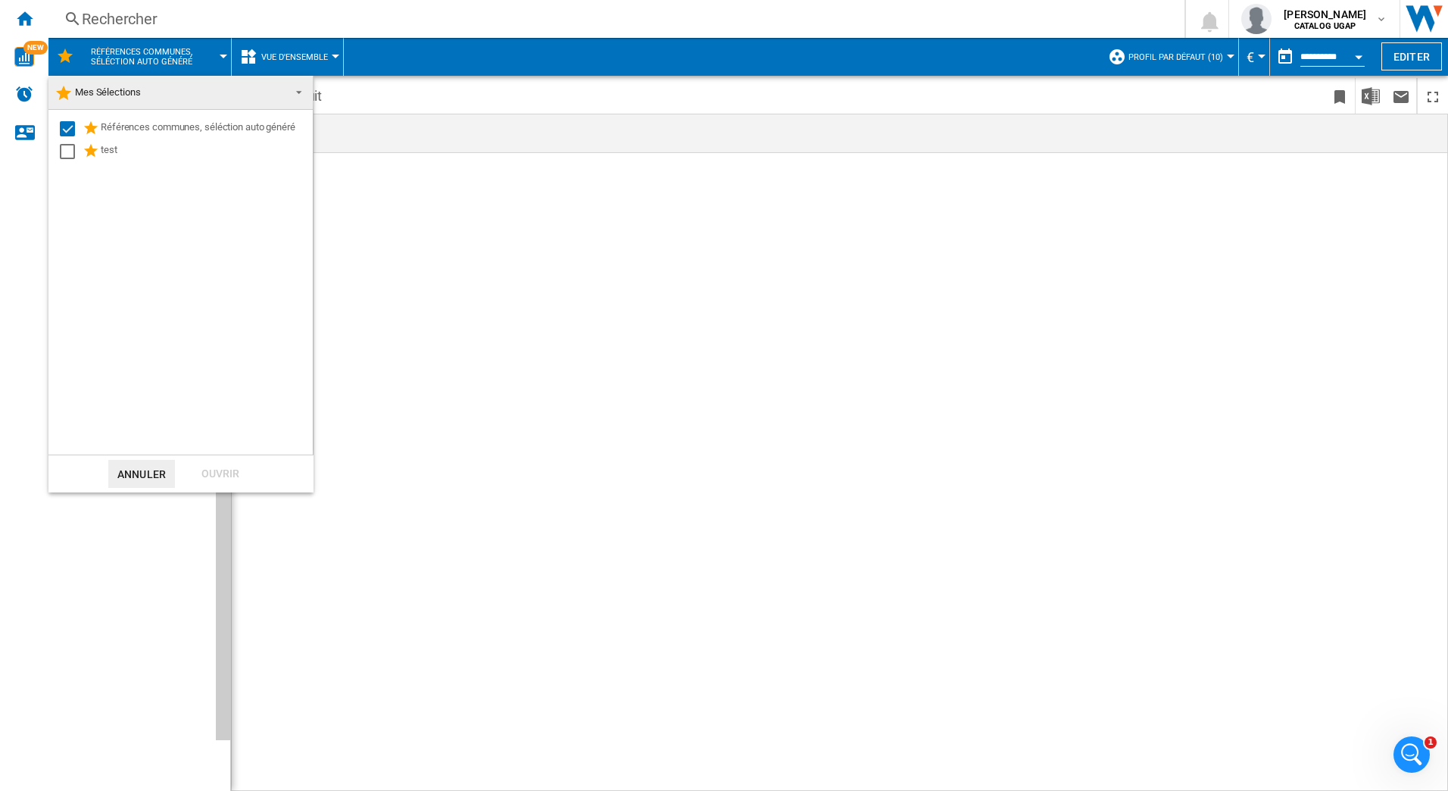
click at [24, 61] on md-backdrop at bounding box center [724, 395] width 1448 height 791
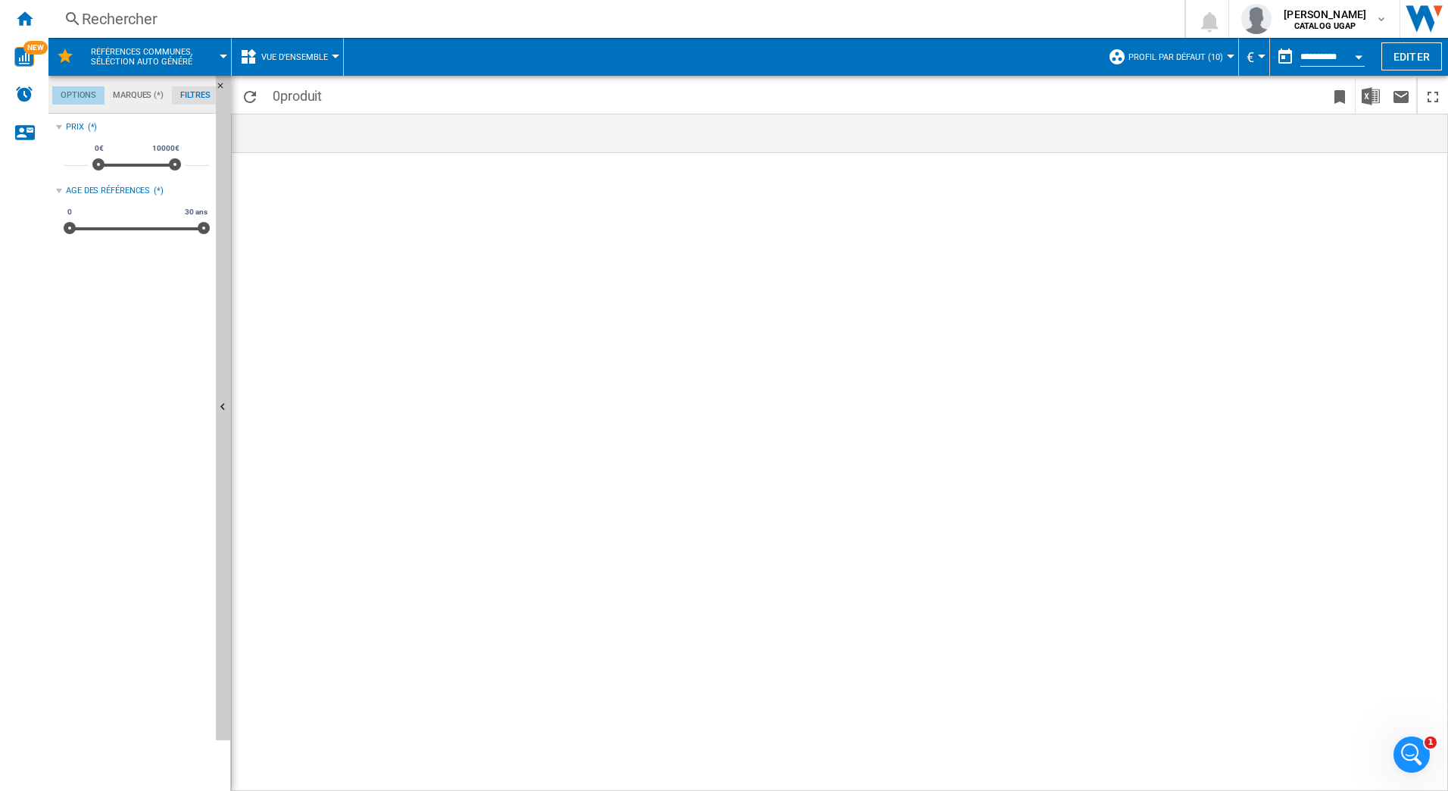
click at [80, 93] on md-tab-item "Options" at bounding box center [78, 95] width 52 height 18
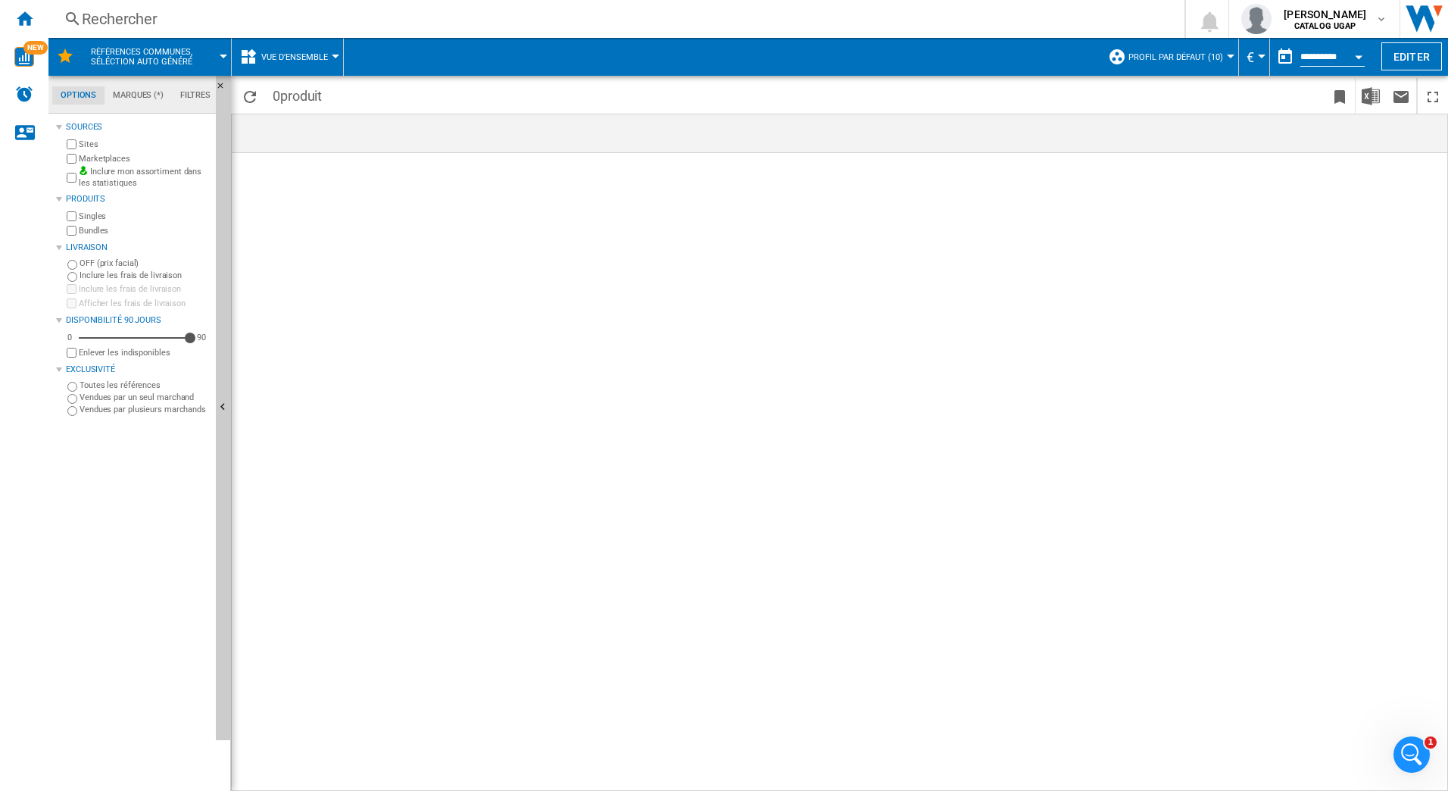
click at [135, 100] on md-tab-item "Marques (*)" at bounding box center [138, 95] width 67 height 18
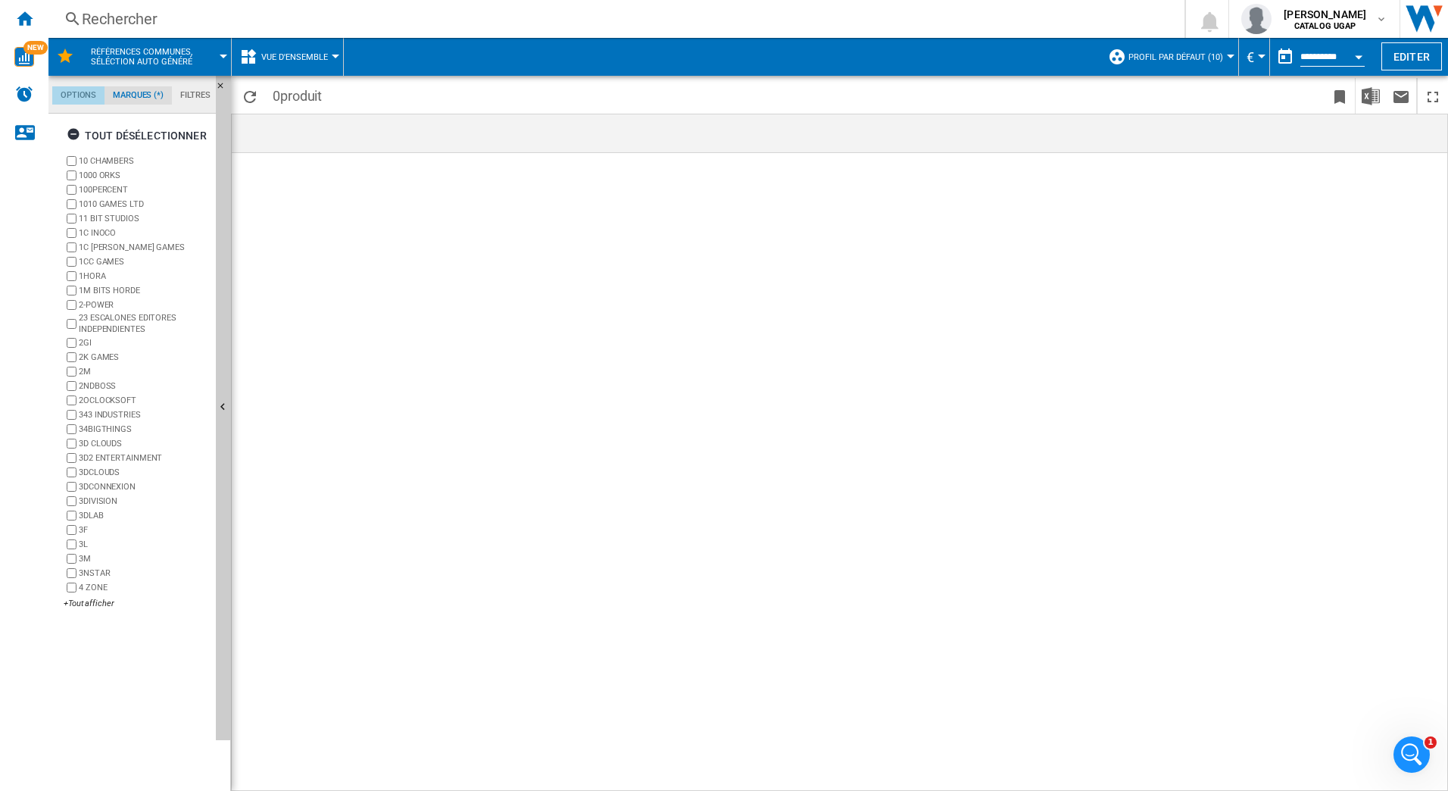
click at [73, 98] on md-tab-item "Options" at bounding box center [78, 95] width 52 height 18
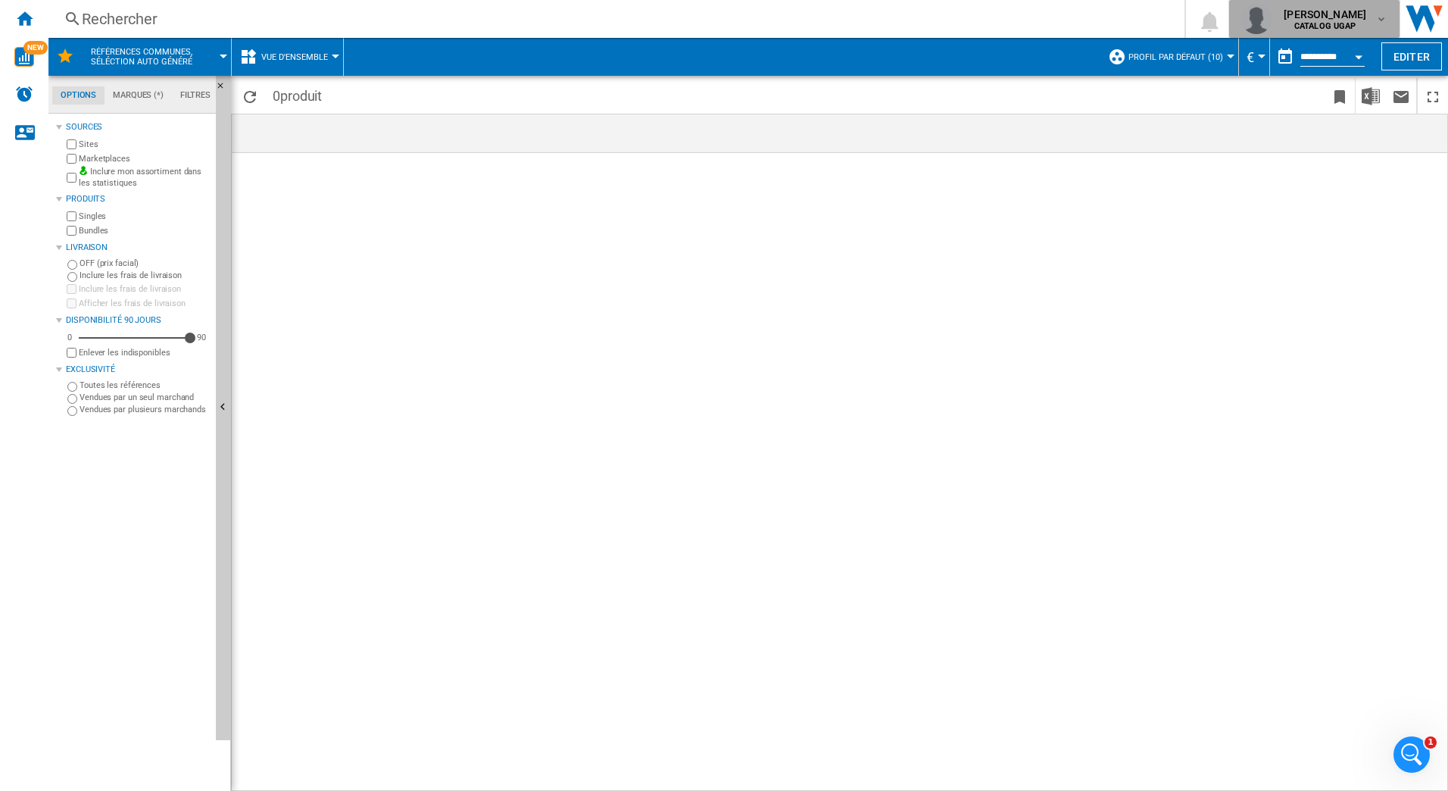
click at [1342, 19] on span "[PERSON_NAME]" at bounding box center [1325, 14] width 83 height 15
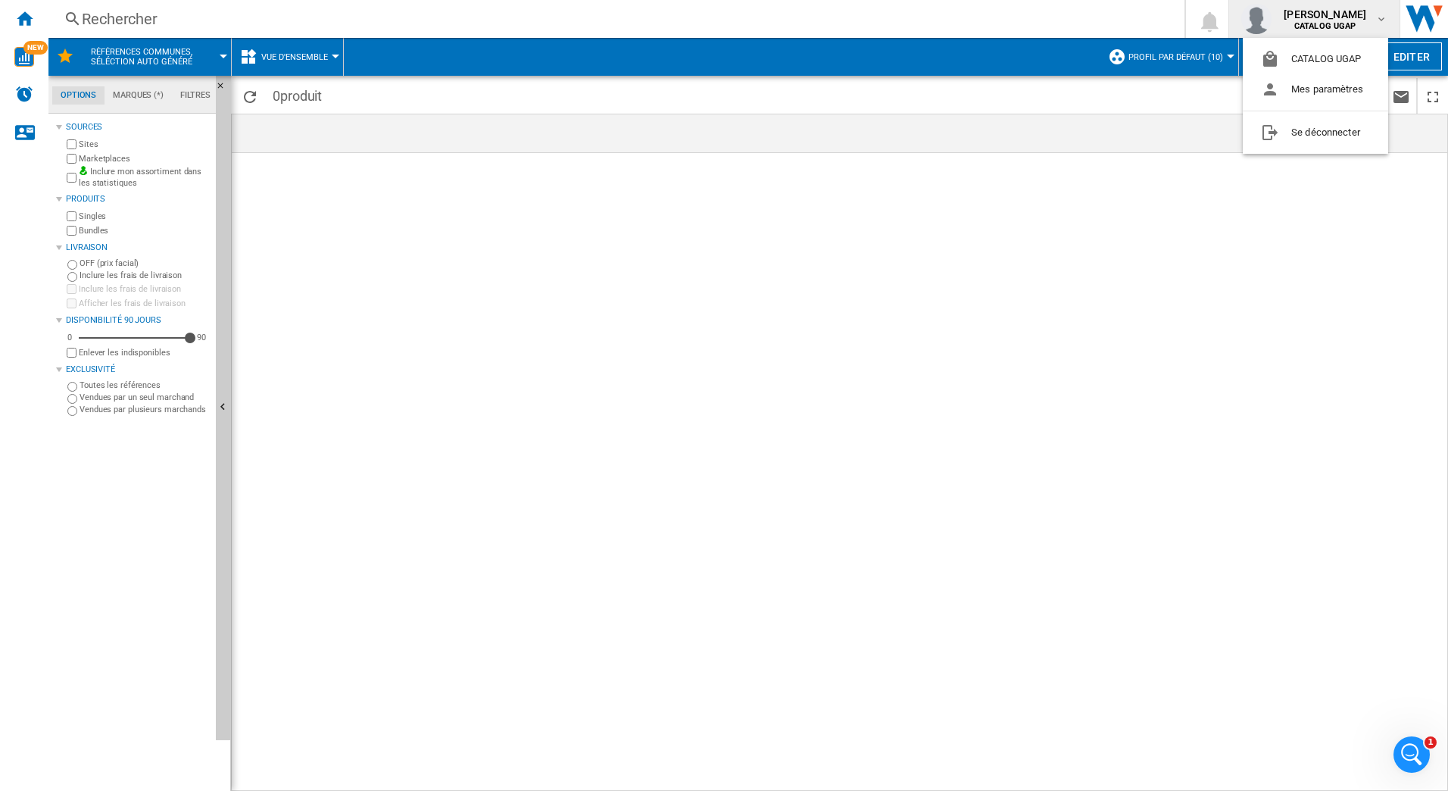
click at [24, 17] on md-backdrop at bounding box center [724, 395] width 1448 height 791
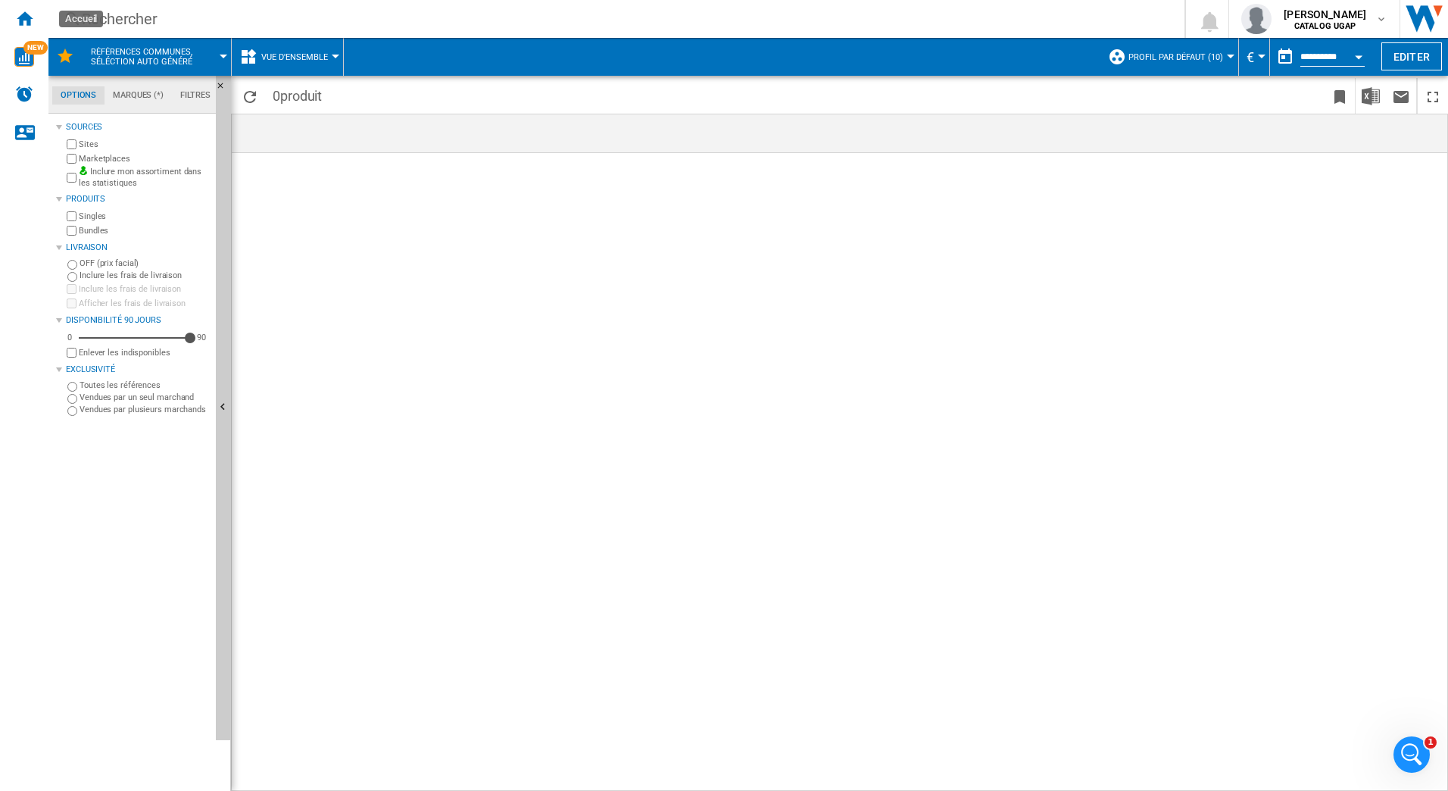
click at [27, 17] on ng-md-icon "Accueil" at bounding box center [24, 18] width 18 height 18
